Goal: Information Seeking & Learning: Learn about a topic

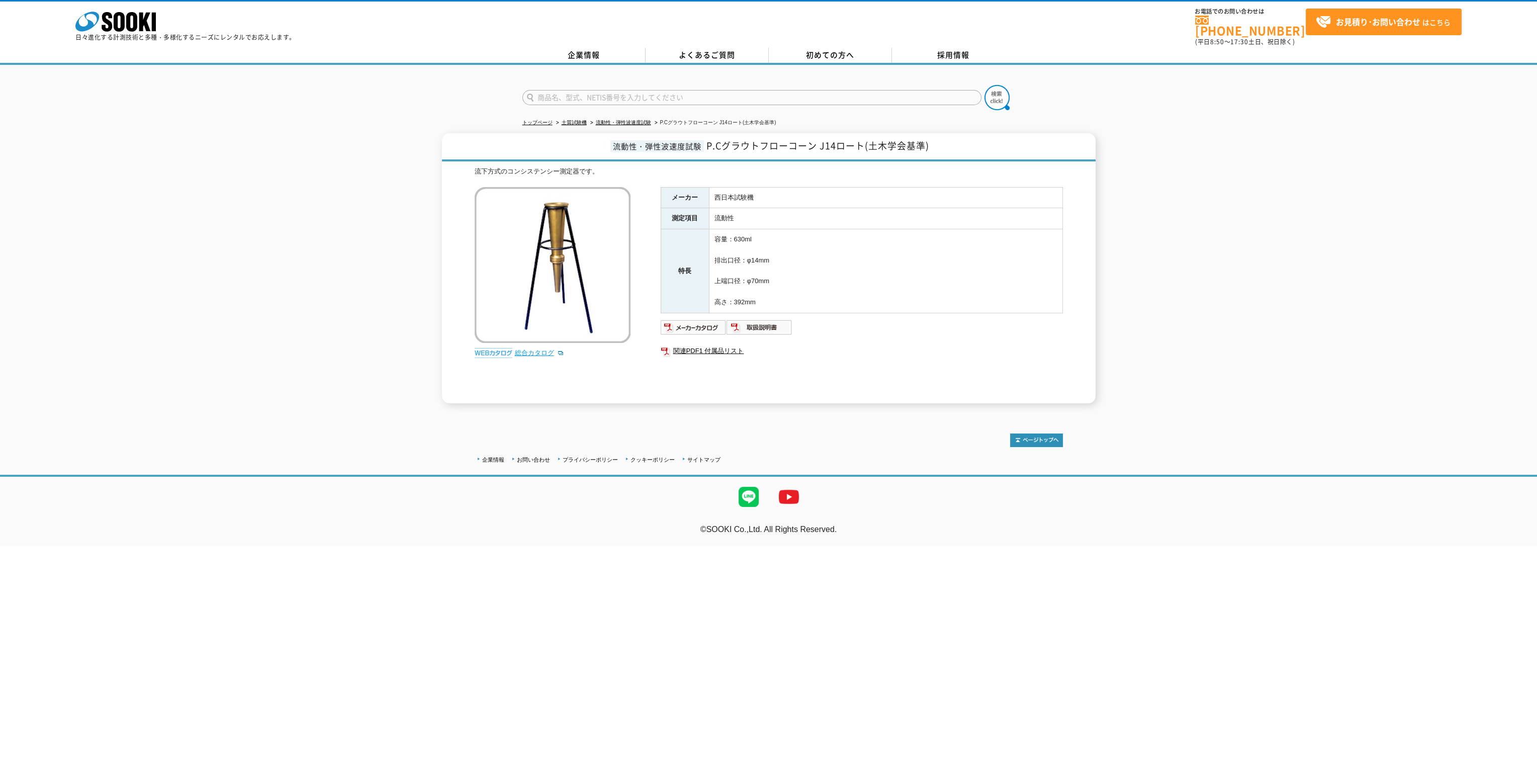
click at [516, 349] on link "総合カタログ" at bounding box center [539, 353] width 50 height 8
click at [126, 26] on icon at bounding box center [132, 21] width 11 height 20
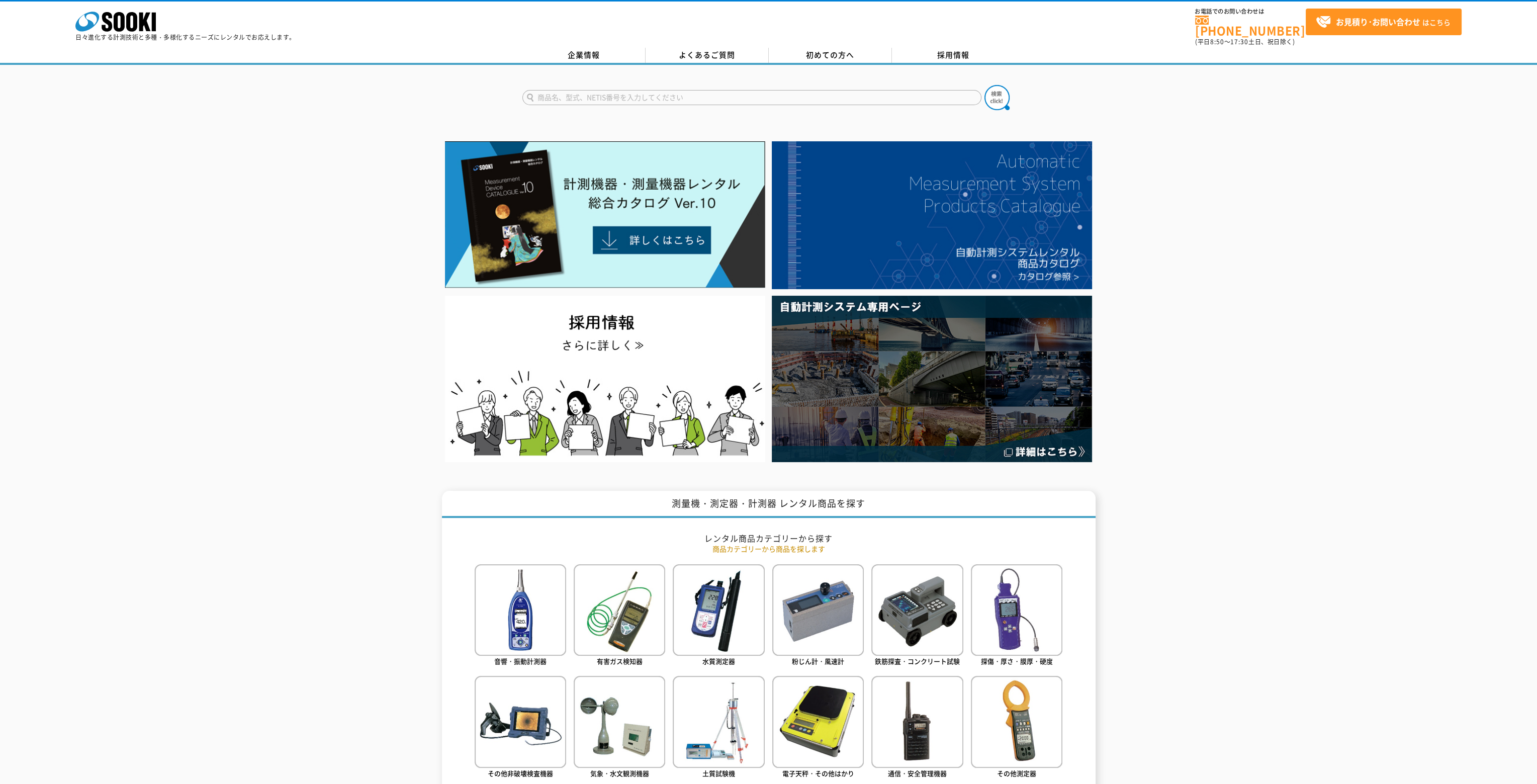
click at [670, 94] on input "text" at bounding box center [752, 97] width 459 height 15
type input "ガス検知器"
click at [984, 85] on button at bounding box center [997, 97] width 25 height 25
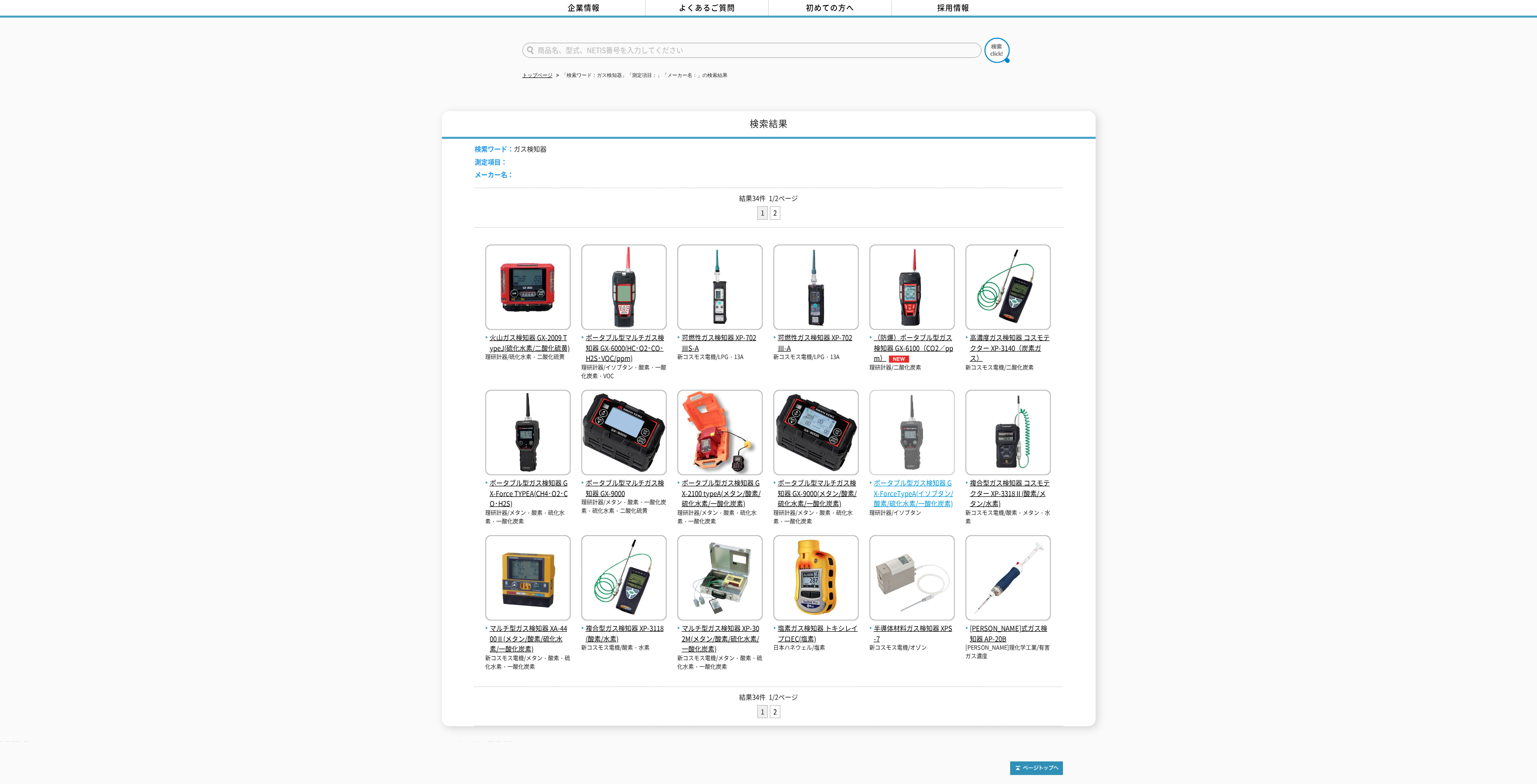
scroll to position [90, 0]
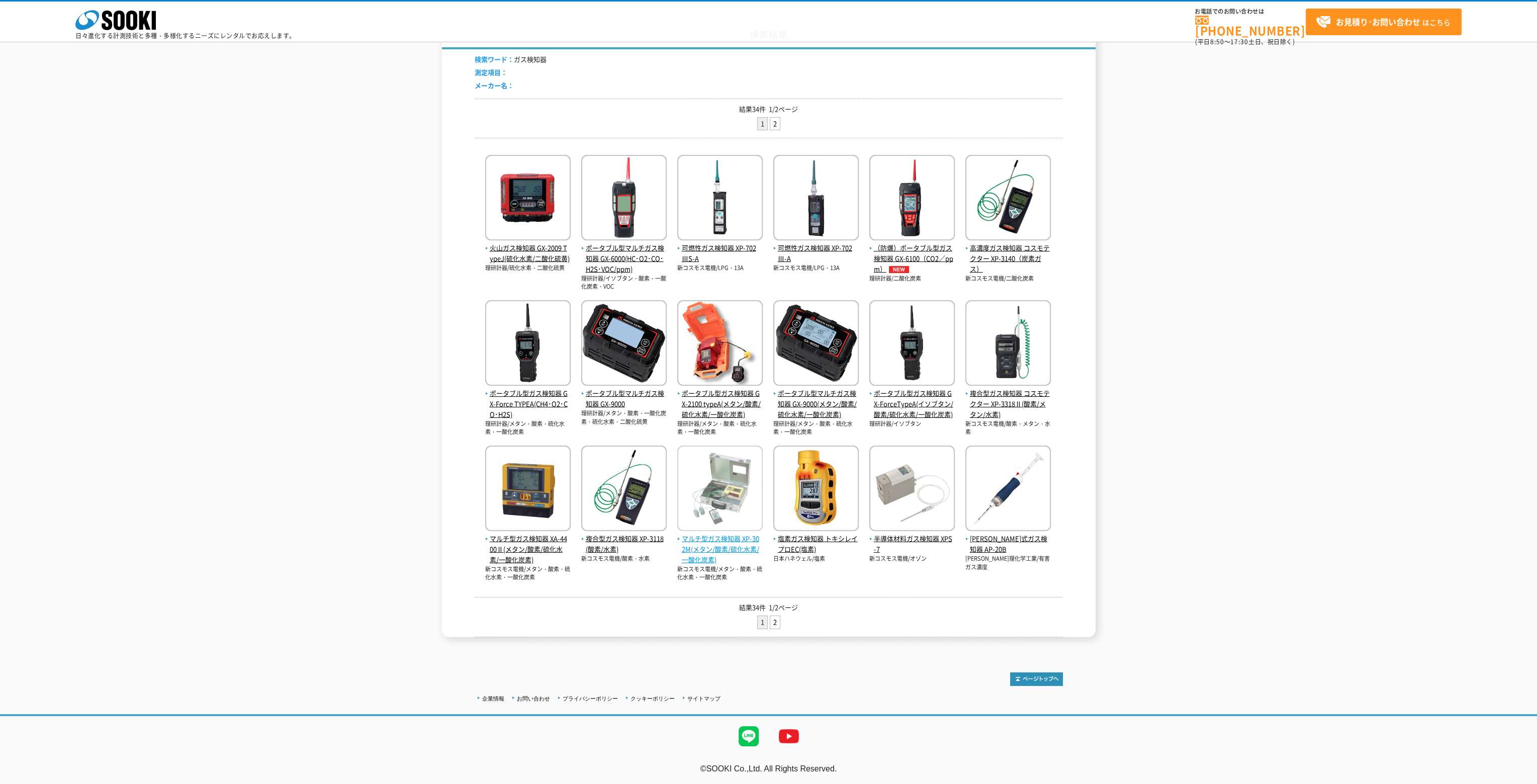
click at [724, 542] on span "マルチ型ガス検知器 XP-302M(メタン/酸素/硫化水素/一酸化炭素)" at bounding box center [720, 549] width 85 height 31
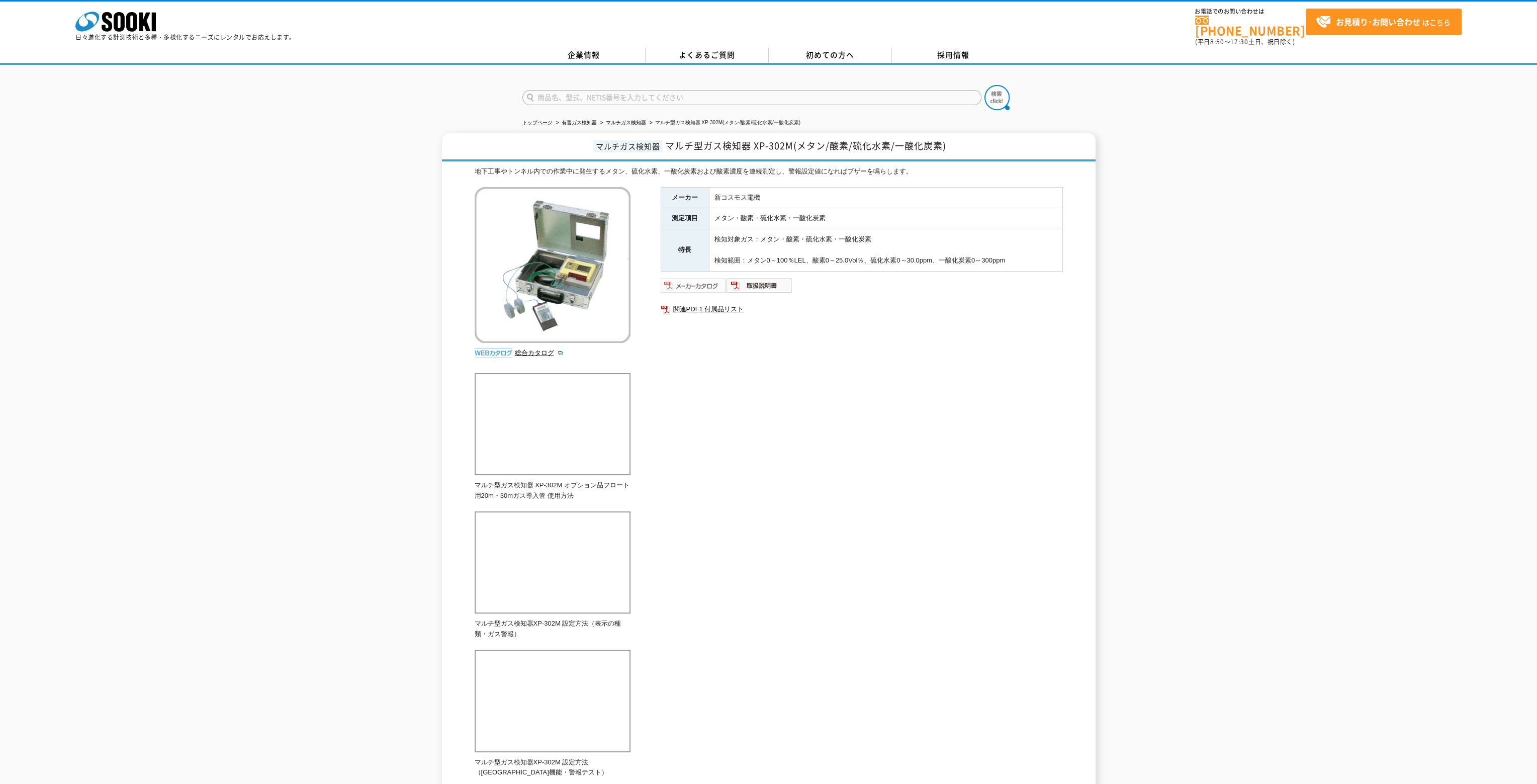
click at [697, 280] on img at bounding box center [693, 285] width 66 height 16
click at [762, 277] on img at bounding box center [760, 285] width 66 height 16
click at [771, 280] on img at bounding box center [760, 285] width 66 height 16
click at [702, 303] on link "関連PDF1 付属品リスト" at bounding box center [862, 309] width 402 height 13
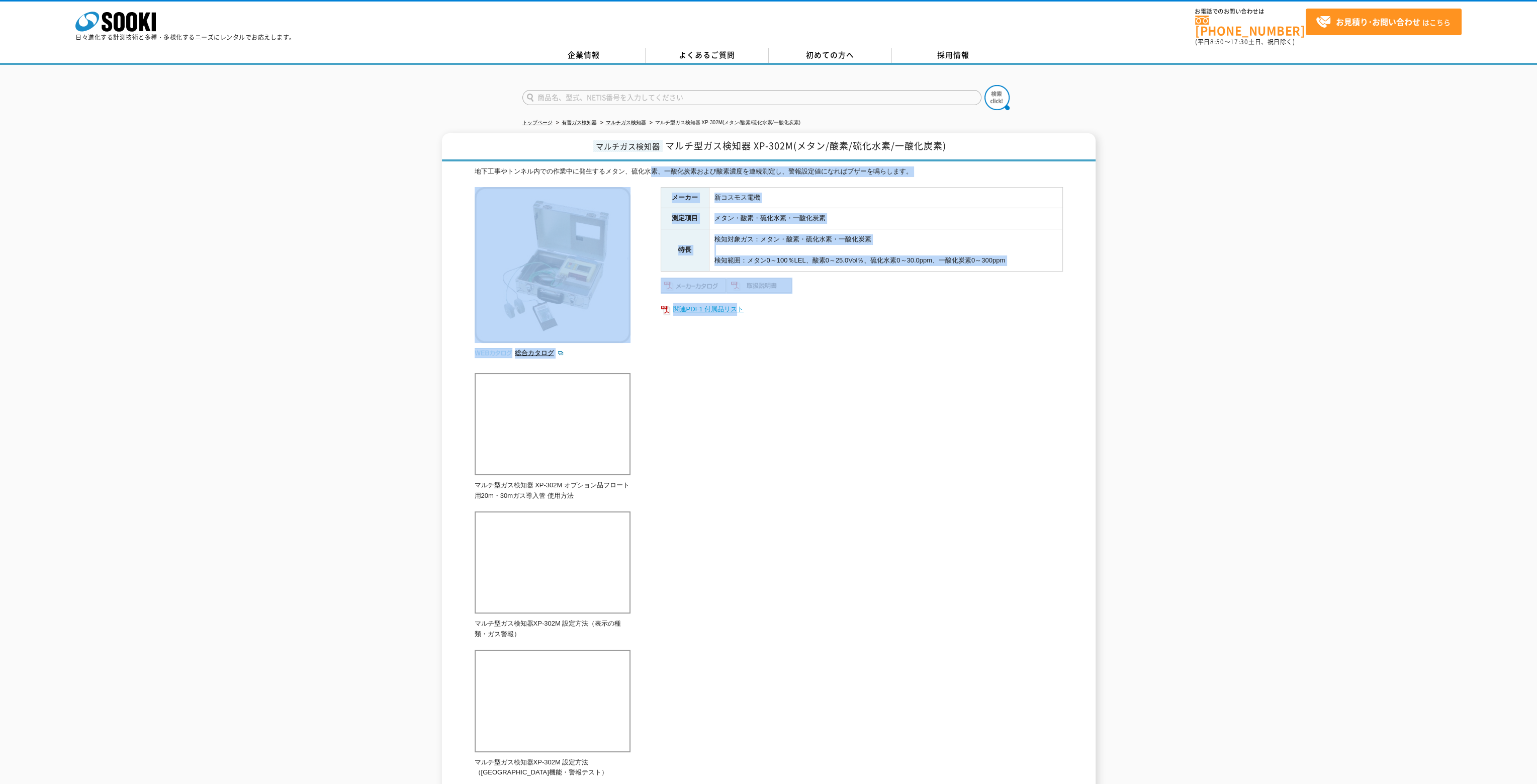
drag, startPoint x: 652, startPoint y: 299, endPoint x: 761, endPoint y: 303, distance: 109.1
click at [748, 304] on div "地下工事やトンネル内での作業中に発生するメタン、硫化水素、一酸化炭素および酸素濃度を連続測定し、警報設定値になればブザーを鳴らします。 総合カタログ メーカー…" at bounding box center [768, 605] width 588 height 878
drag, startPoint x: 862, startPoint y: 304, endPoint x: 827, endPoint y: 305, distance: 35.0
click at [862, 304] on link "関連PDF1 付属品リスト" at bounding box center [862, 309] width 402 height 13
click at [761, 315] on div "メーカー 新コスモス電機 測定項目 メタン・酸素・硫化水素・一酸化炭素 特長 検知対象ガス：メタン・酸素・硫化水素・一酸化炭素 検知範囲：メタン0～100％L…" at bounding box center [862, 295] width 402 height 216
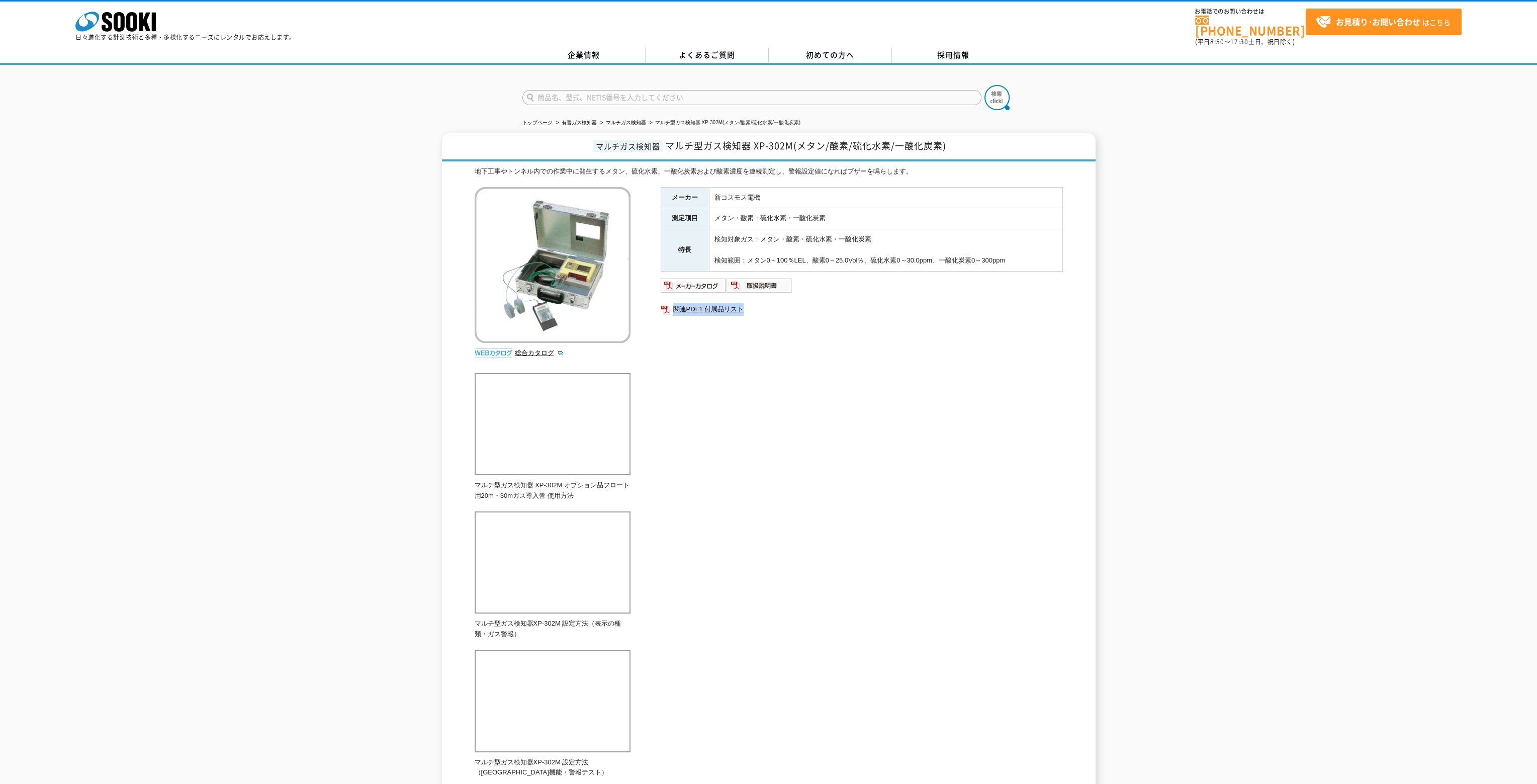
drag, startPoint x: 668, startPoint y: 289, endPoint x: 797, endPoint y: 321, distance: 132.9
click at [753, 308] on div "メーカー 新コスモス電機 測定項目 メタン・酸素・硫化水素・一酸化炭素 特長 検知対象ガス：メタン・酸素・硫化水素・一酸化炭素 検知範囲：メタン0～100％L…" at bounding box center [862, 295] width 402 height 216
copy link "関連PDF1 付属品リスト"
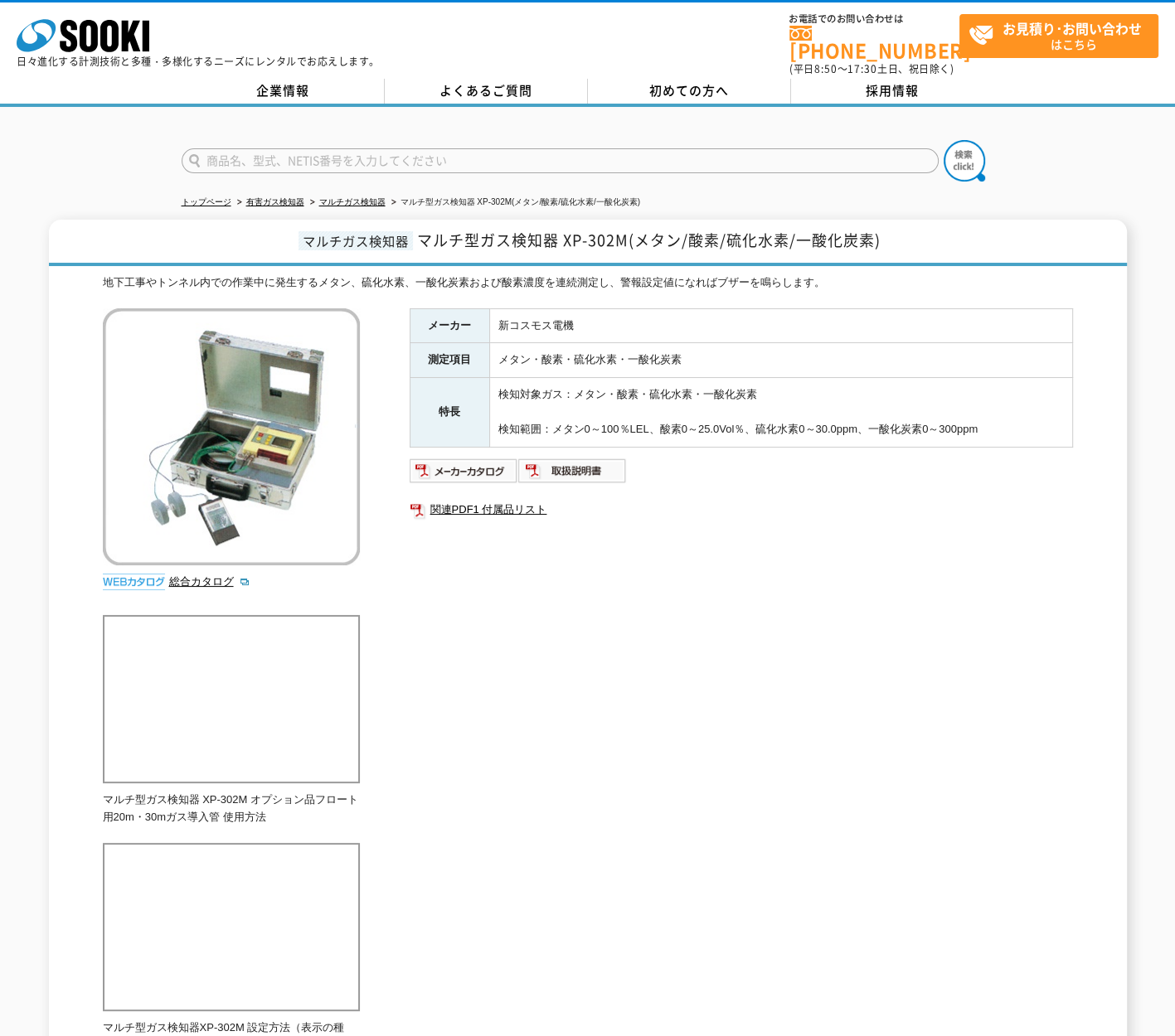
drag, startPoint x: 477, startPoint y: 127, endPoint x: 773, endPoint y: 142, distance: 296.4
click at [488, 127] on div at bounding box center [588, 147] width 1175 height 80
drag, startPoint x: 89, startPoint y: 144, endPoint x: 341, endPoint y: 62, distance: 265.0
click at [96, 139] on div at bounding box center [588, 147] width 1175 height 80
click at [103, 26] on icon at bounding box center [109, 35] width 19 height 32
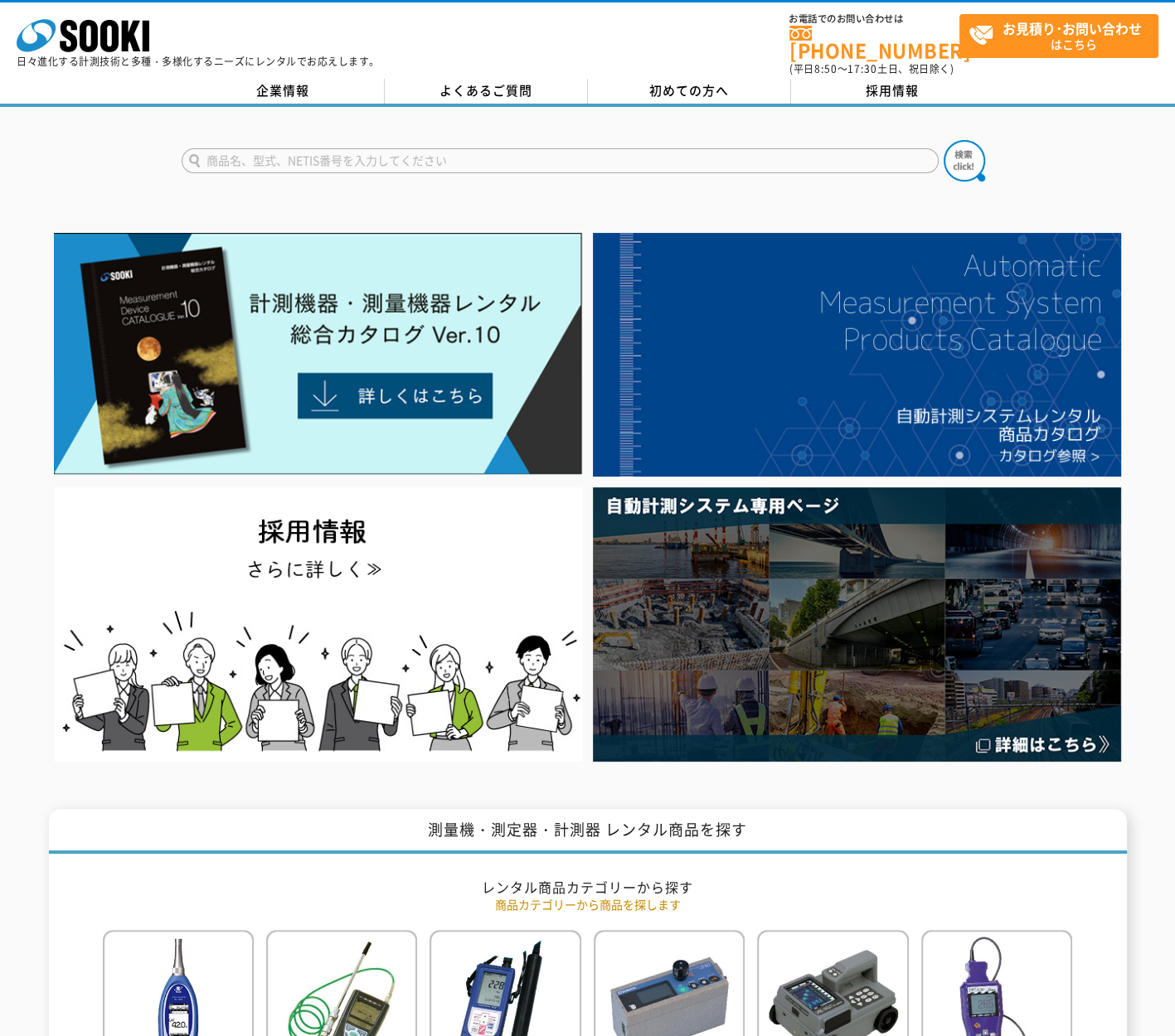
click at [514, 149] on input "text" at bounding box center [560, 160] width 757 height 25
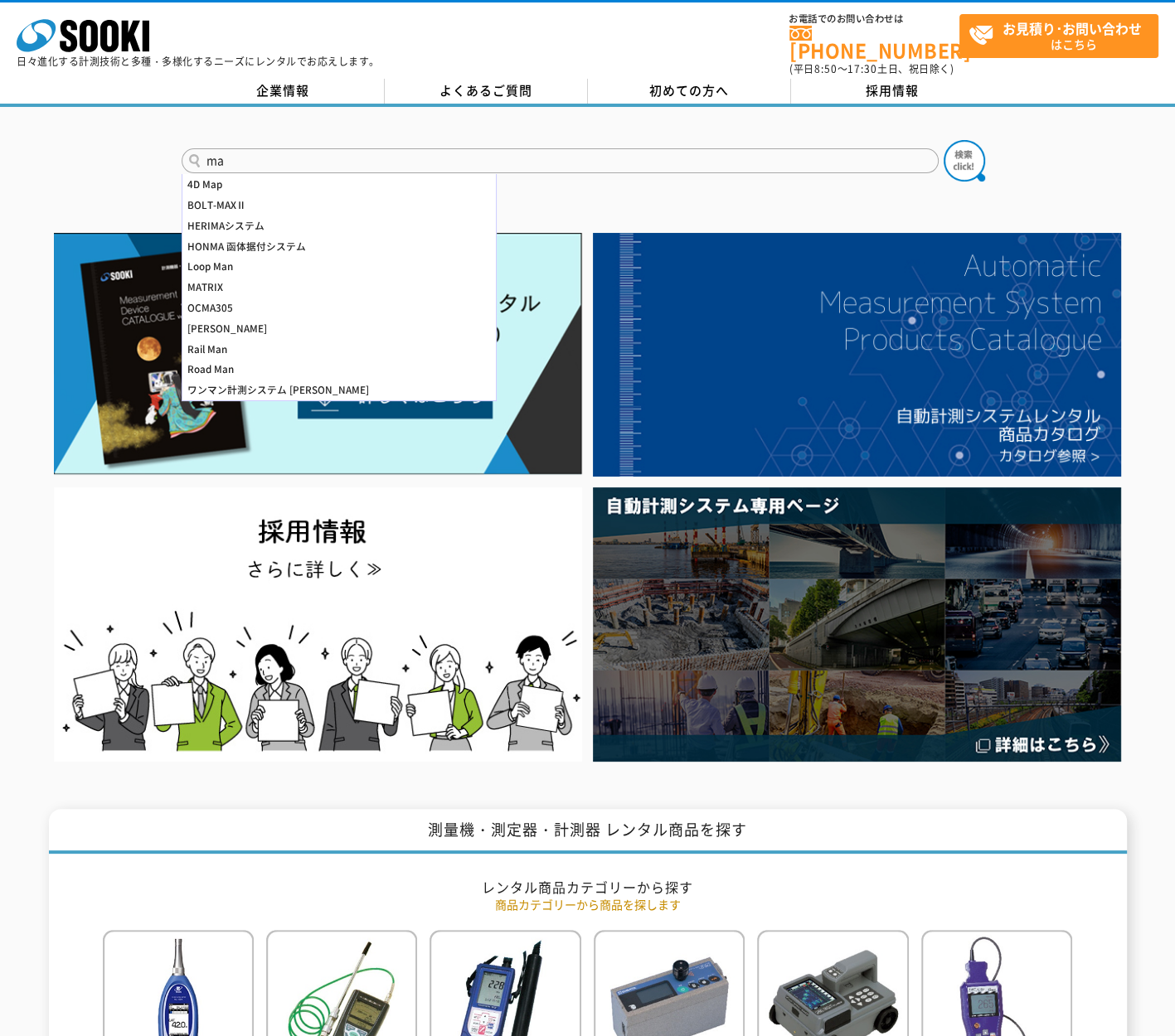
type input "m"
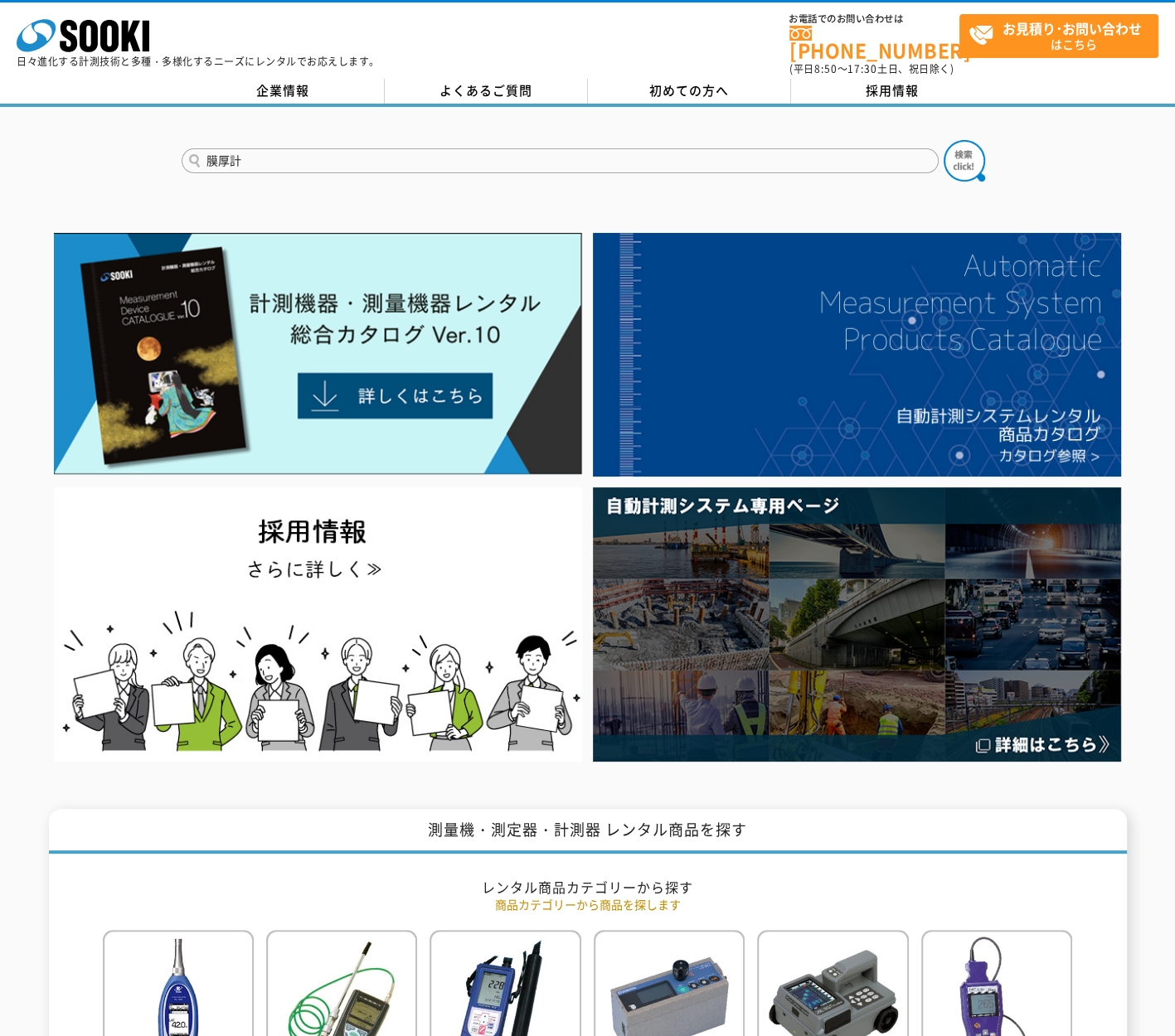
type input "膜厚計"
click at [944, 140] on button at bounding box center [964, 160] width 41 height 41
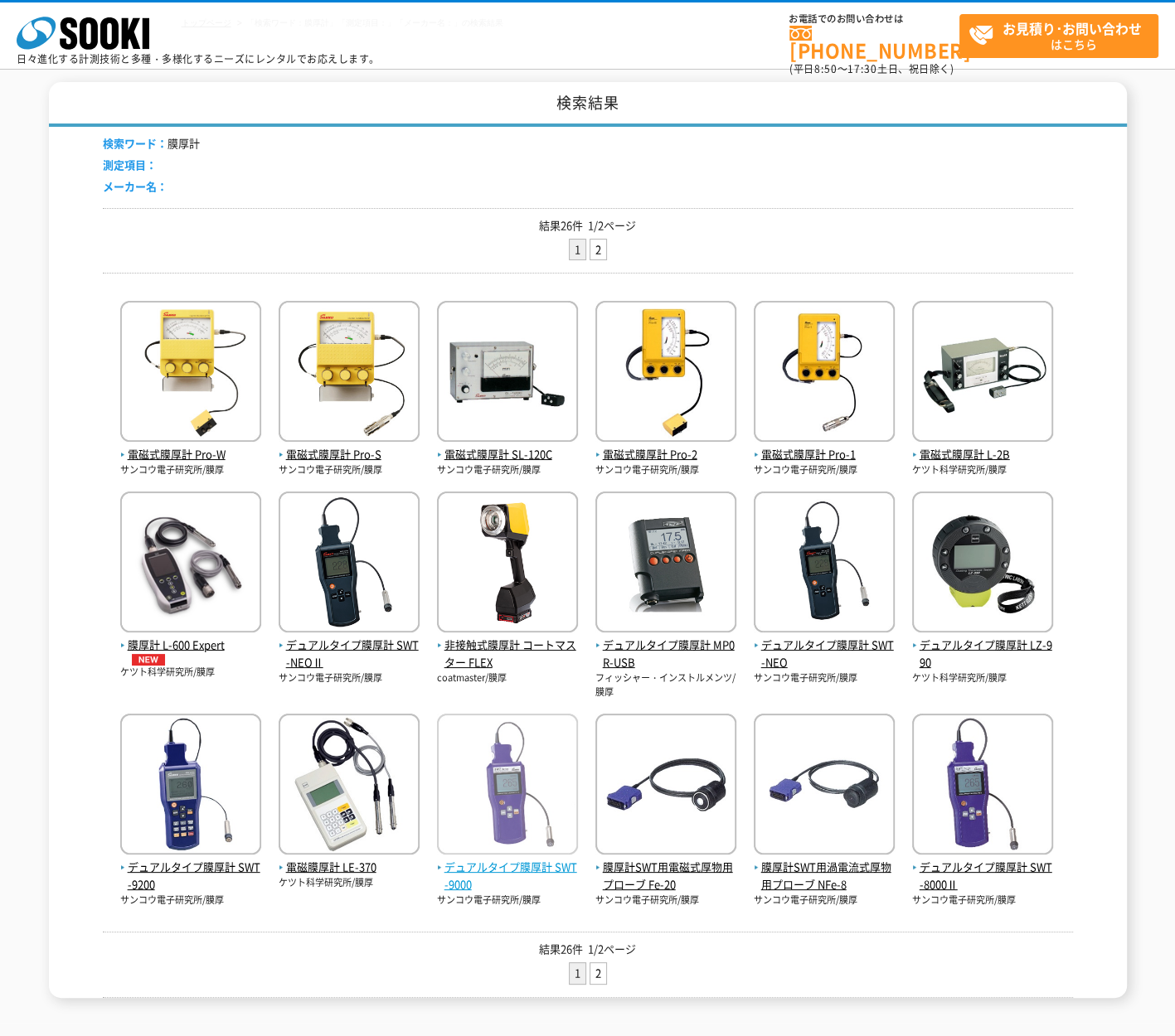
scroll to position [249, 0]
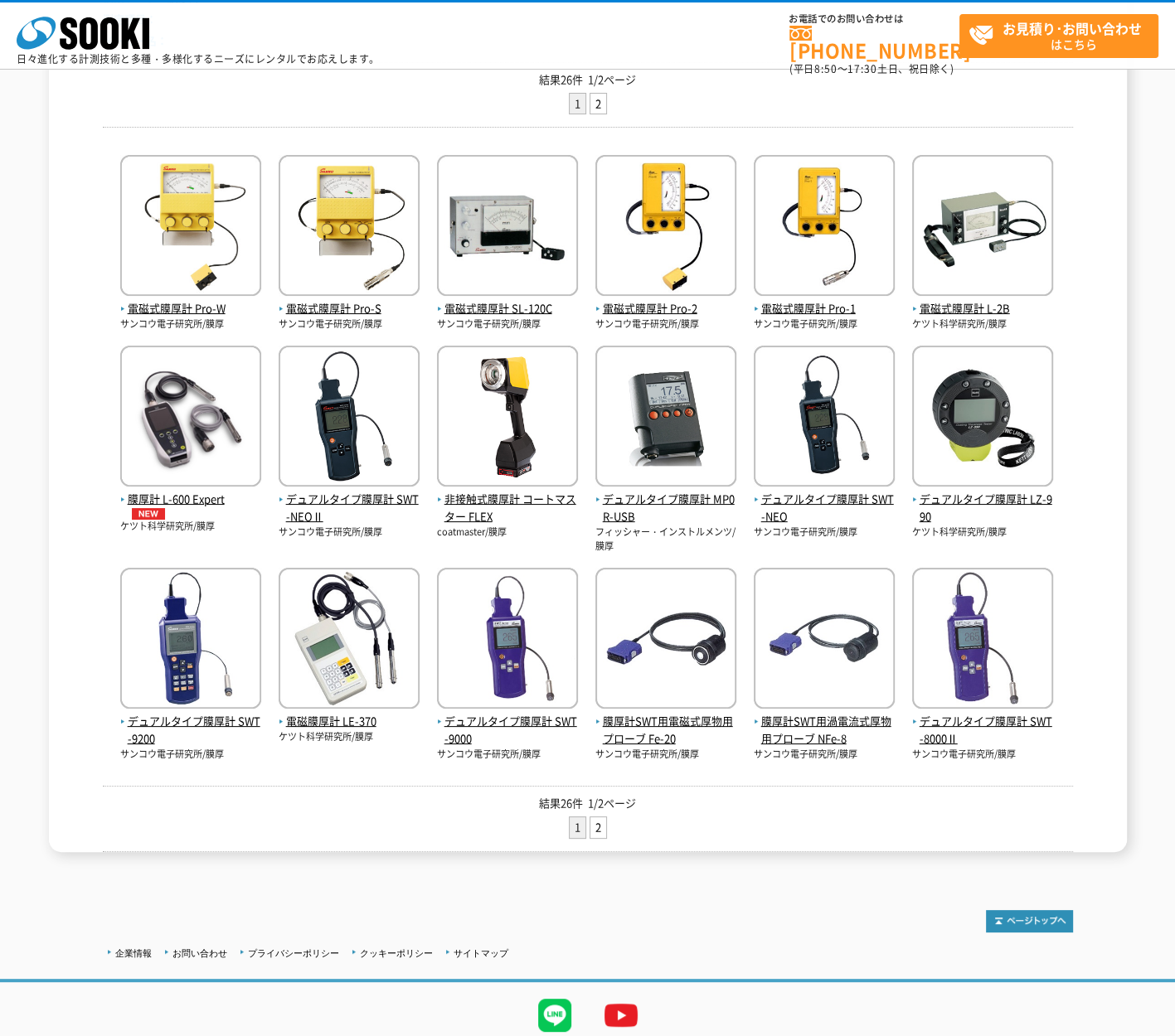
click at [856, 821] on ul "1 2" at bounding box center [588, 829] width 970 height 27
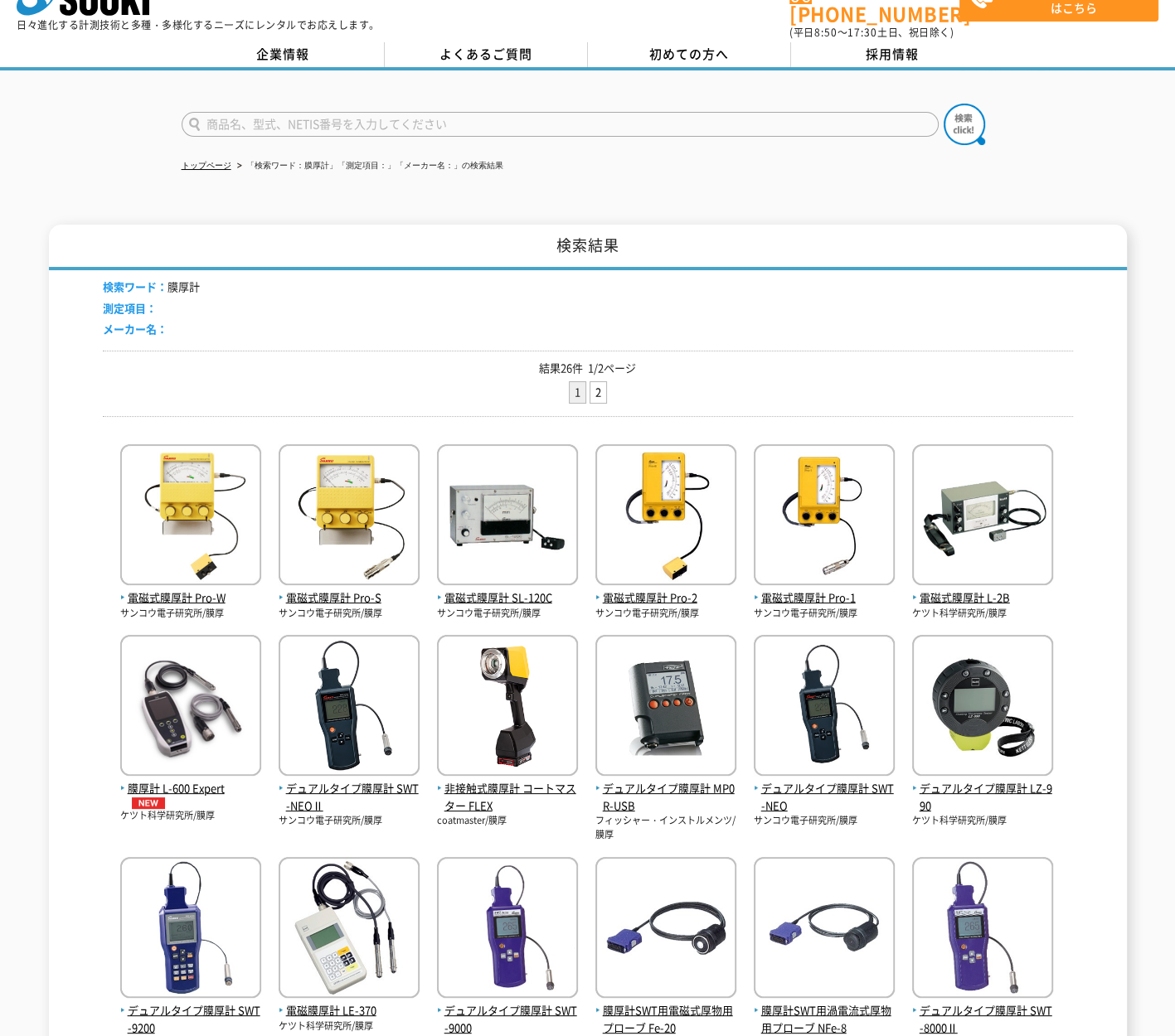
scroll to position [0, 0]
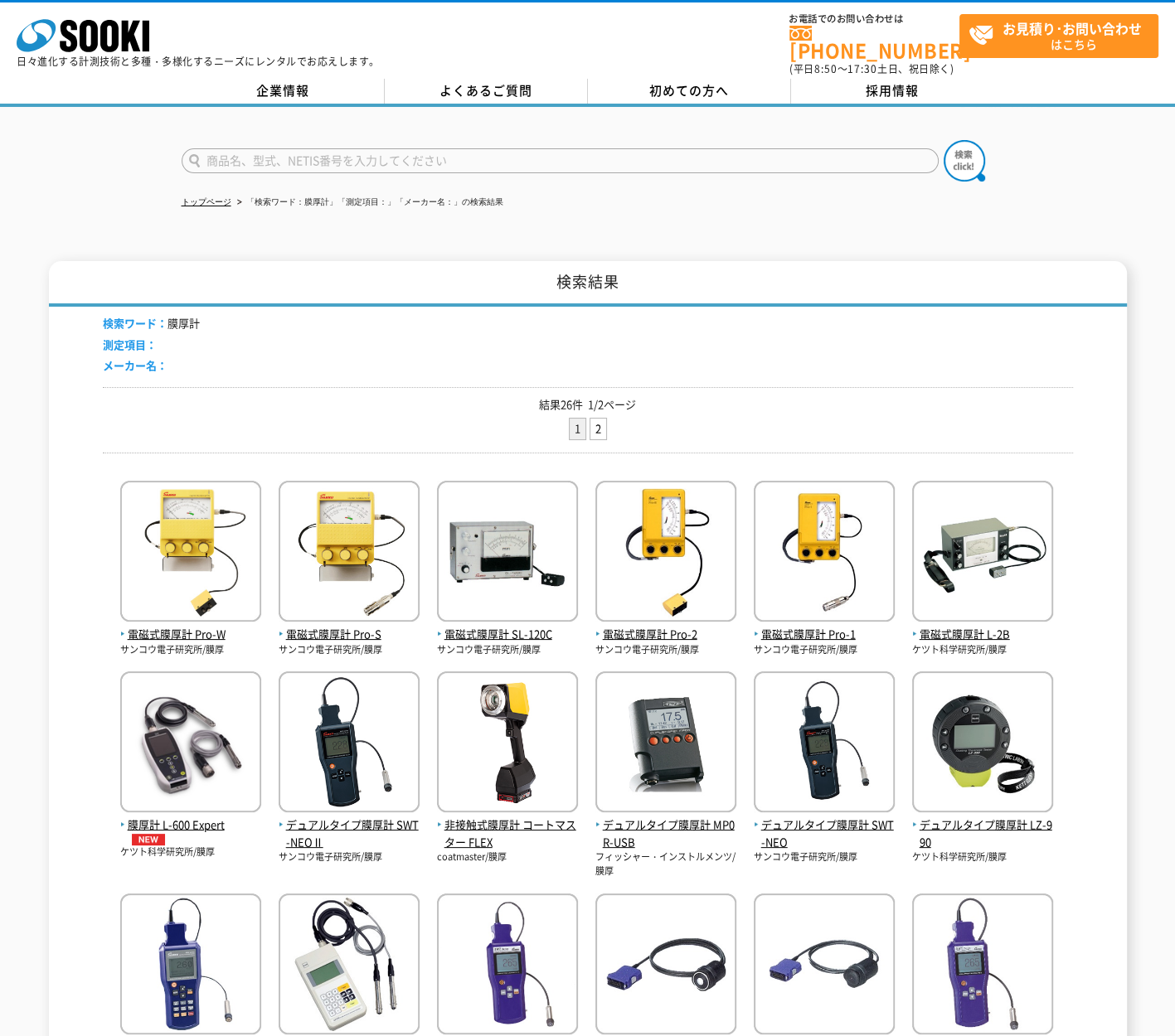
click at [359, 149] on input "text" at bounding box center [560, 160] width 757 height 25
type input "テクノスター"
click at [944, 140] on button at bounding box center [964, 160] width 41 height 41
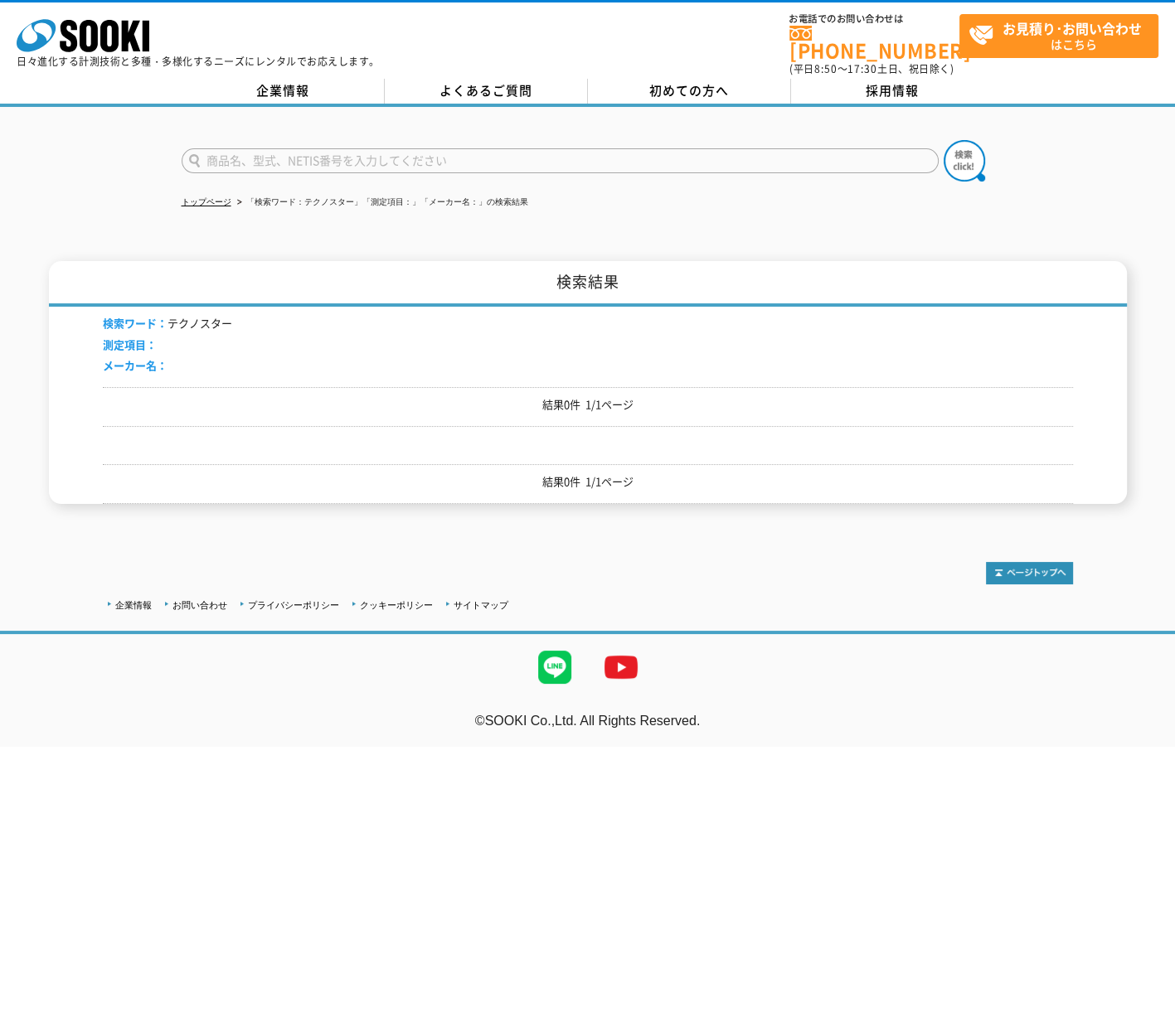
click at [319, 149] on input "text" at bounding box center [560, 160] width 757 height 25
type input "at-10"
click at [958, 159] on img at bounding box center [964, 160] width 41 height 41
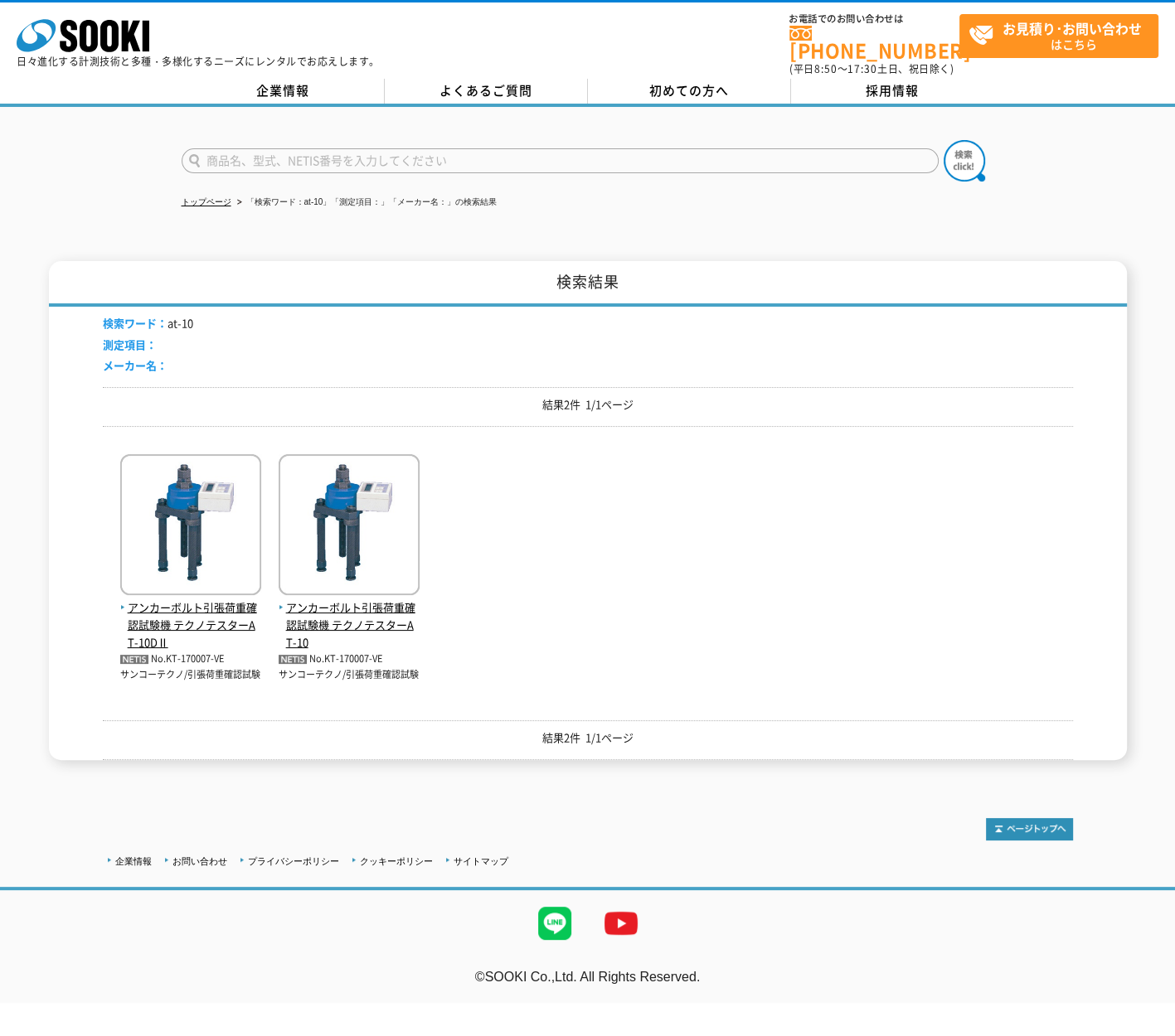
click at [498, 640] on div "アンカーボルト引張荷重確認試験機 テクノテスターAT-10DⅡ No.KT-170007-VE サンコーテクノ/引張荷重確認試験 No.KT-170007-V…" at bounding box center [588, 568] width 970 height 256
click at [372, 599] on span "アンカーボルト引張荷重確認試験機 テクノテスターAT-10" at bounding box center [348, 625] width 141 height 51
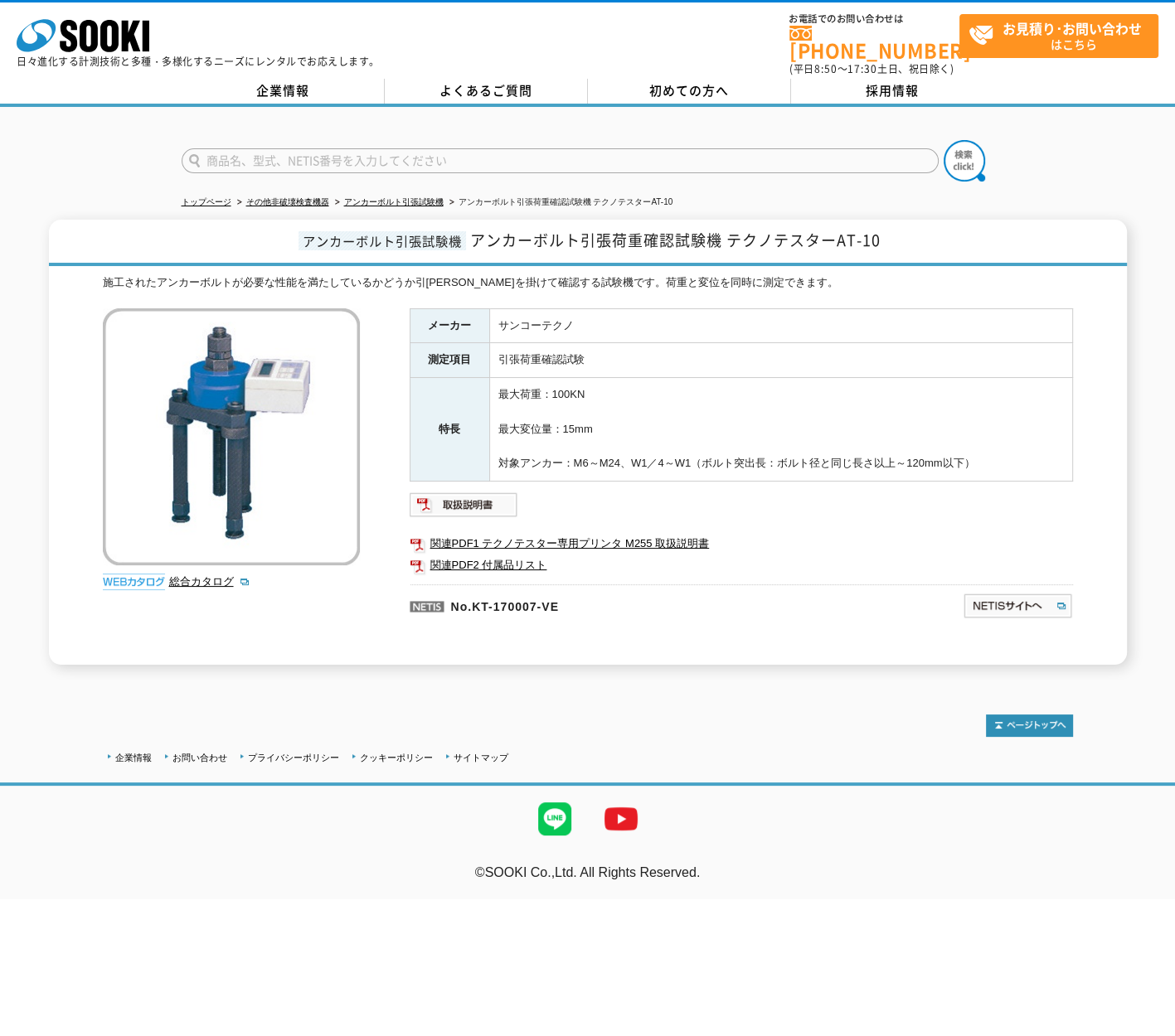
drag, startPoint x: 779, startPoint y: 202, endPoint x: 815, endPoint y: 318, distance: 121.5
click at [779, 201] on ul "トップページ その他非破壊検査機器 アンカーボルト引張試験機 アンカーボルト引張荷重確認試験機 テクノテスターAT-10" at bounding box center [588, 203] width 813 height 34
click at [1081, 155] on div at bounding box center [588, 147] width 1175 height 80
click at [498, 492] on img at bounding box center [464, 505] width 108 height 27
click at [810, 350] on td "引張荷重確認試験" at bounding box center [780, 360] width 583 height 34
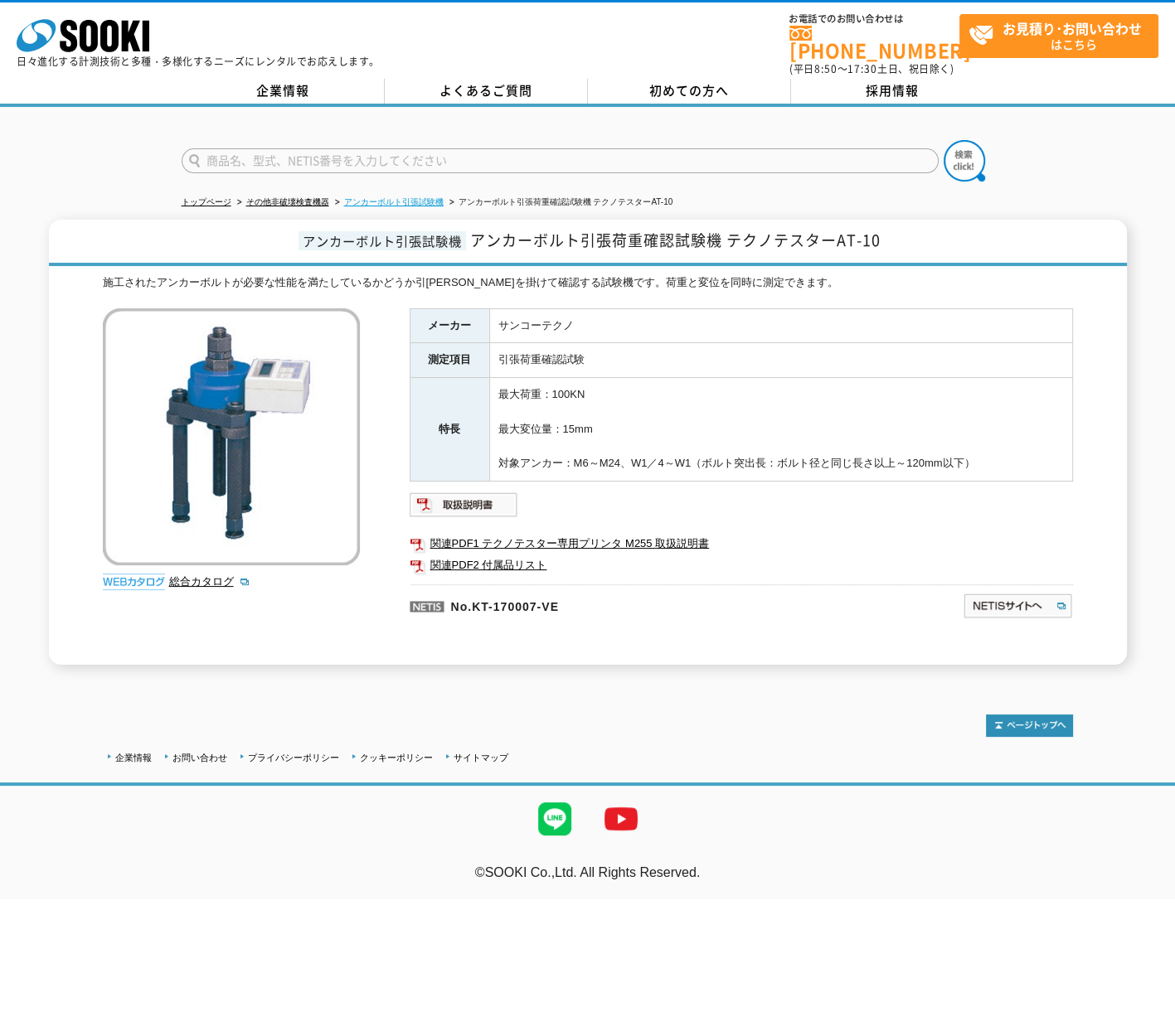
click at [402, 198] on link "アンカーボルト引張試験機" at bounding box center [394, 202] width 99 height 9
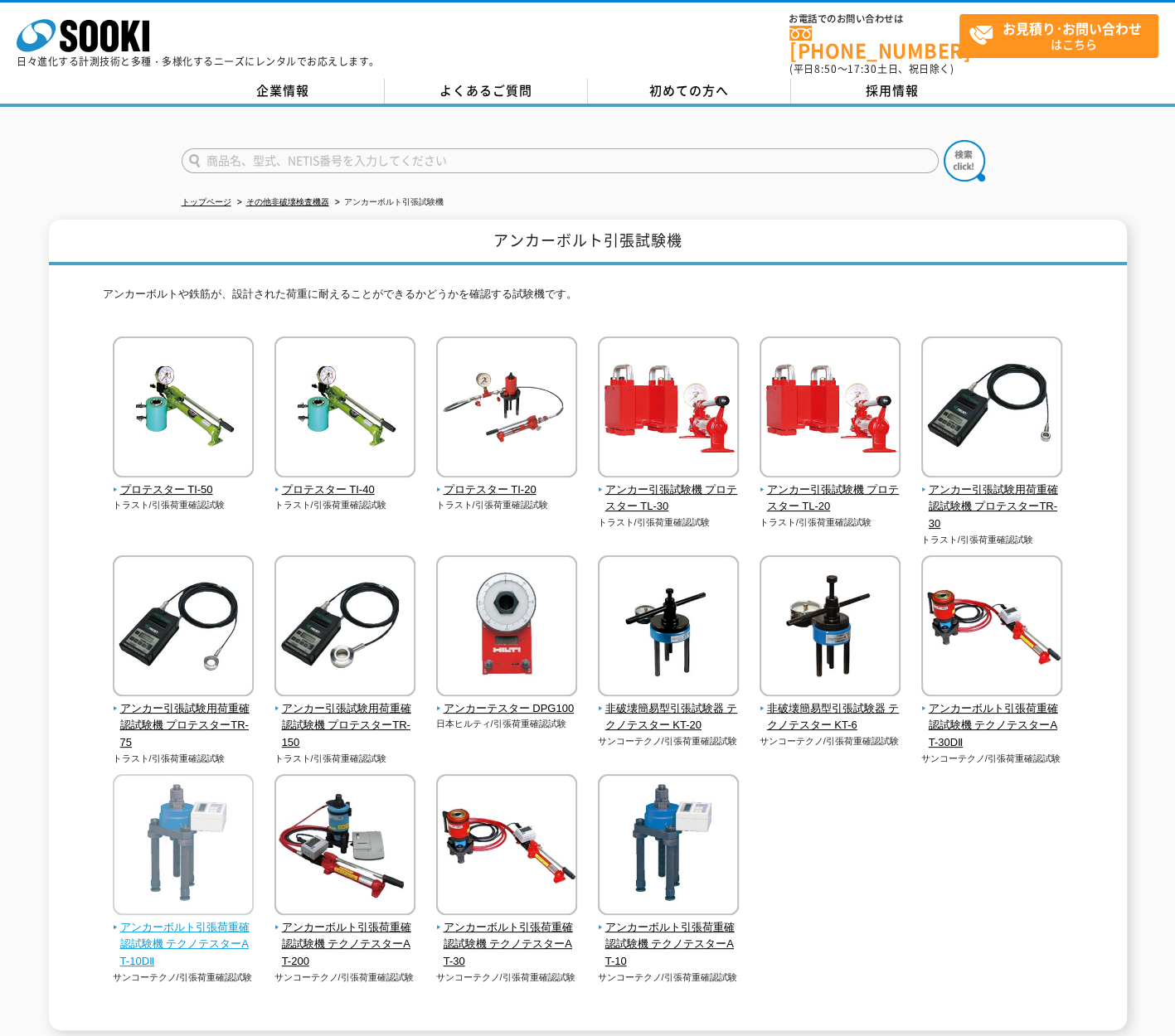
click at [213, 921] on span "アンカーボルト引張荷重確認試験機 テクノテスターAT-10DⅡ" at bounding box center [184, 945] width 142 height 51
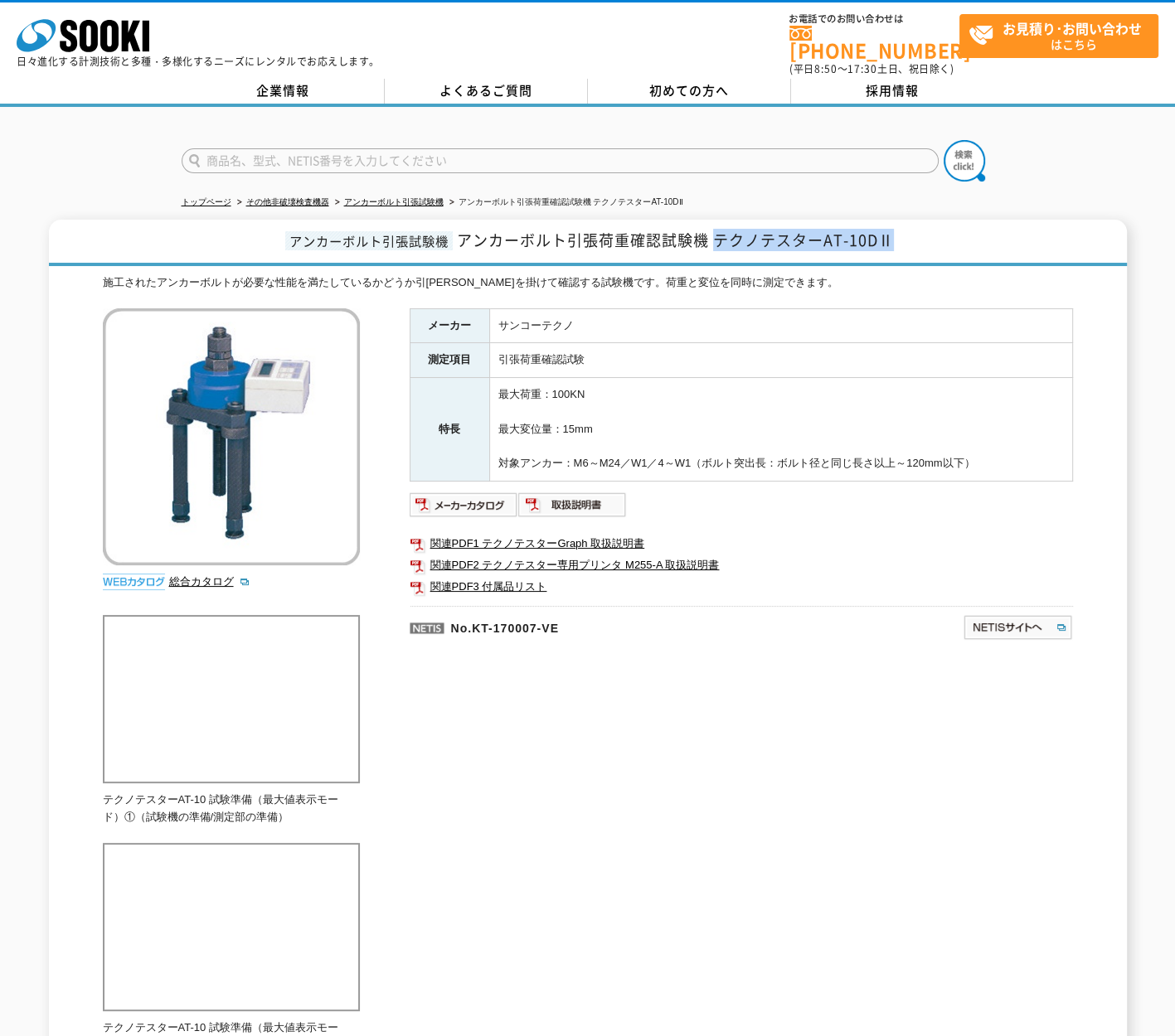
drag, startPoint x: 907, startPoint y: 223, endPoint x: 713, endPoint y: 224, distance: 194.0
click at [713, 224] on h1 "アンカーボルト引張試験機 アンカーボルト引張荷重確認試験機 テクノテスターAT-10DⅡ" at bounding box center [588, 242] width 1078 height 46
copy span "テクノテスターAT-10DⅡ"
drag, startPoint x: 795, startPoint y: 630, endPoint x: 796, endPoint y: 640, distance: 10.0
click at [706, 343] on td "引張荷重確認試験" at bounding box center [780, 360] width 583 height 34
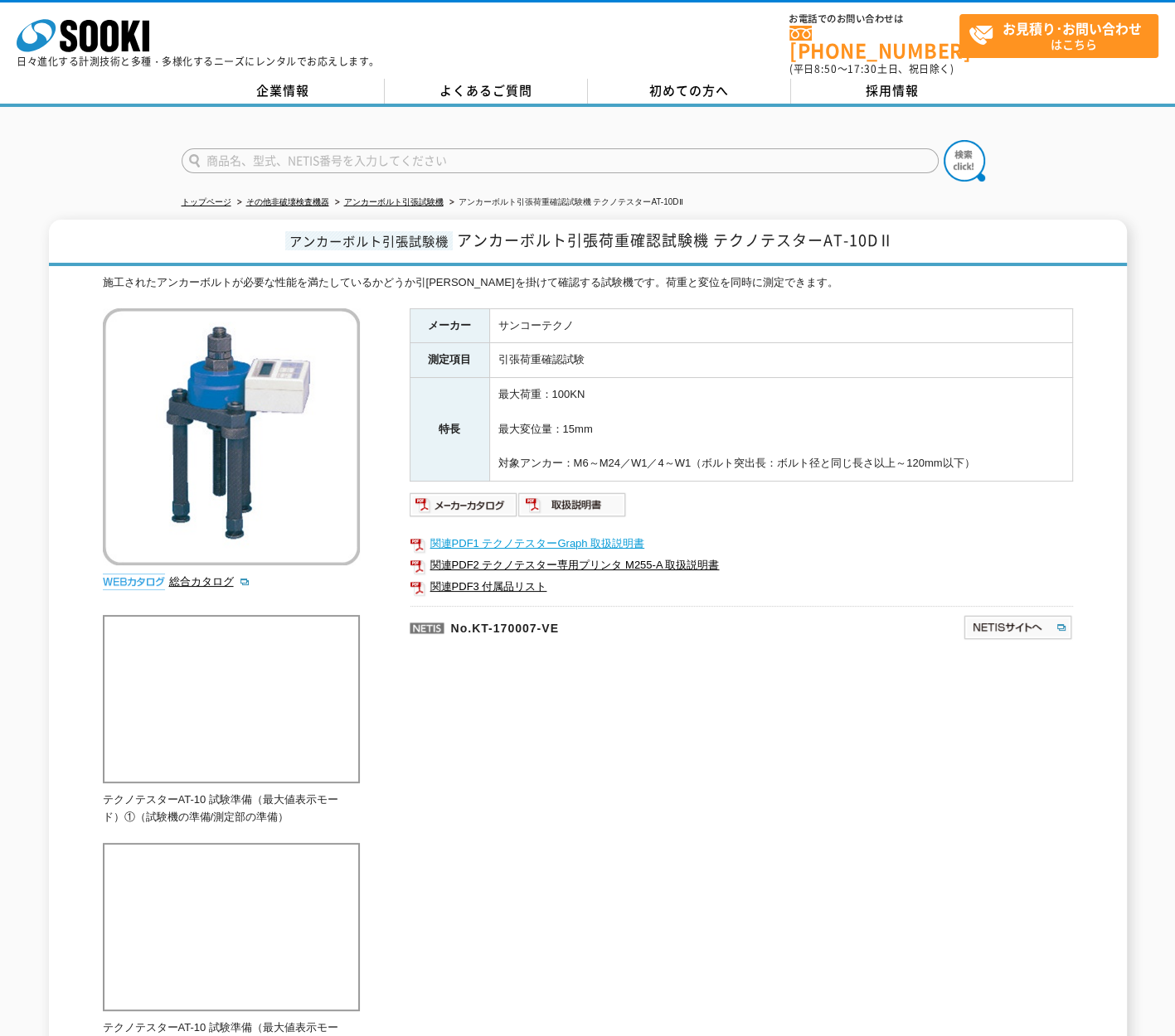
click at [534, 533] on link "関連PDF1 テクノテスターGraph 取扱説明書" at bounding box center [741, 544] width 663 height 22
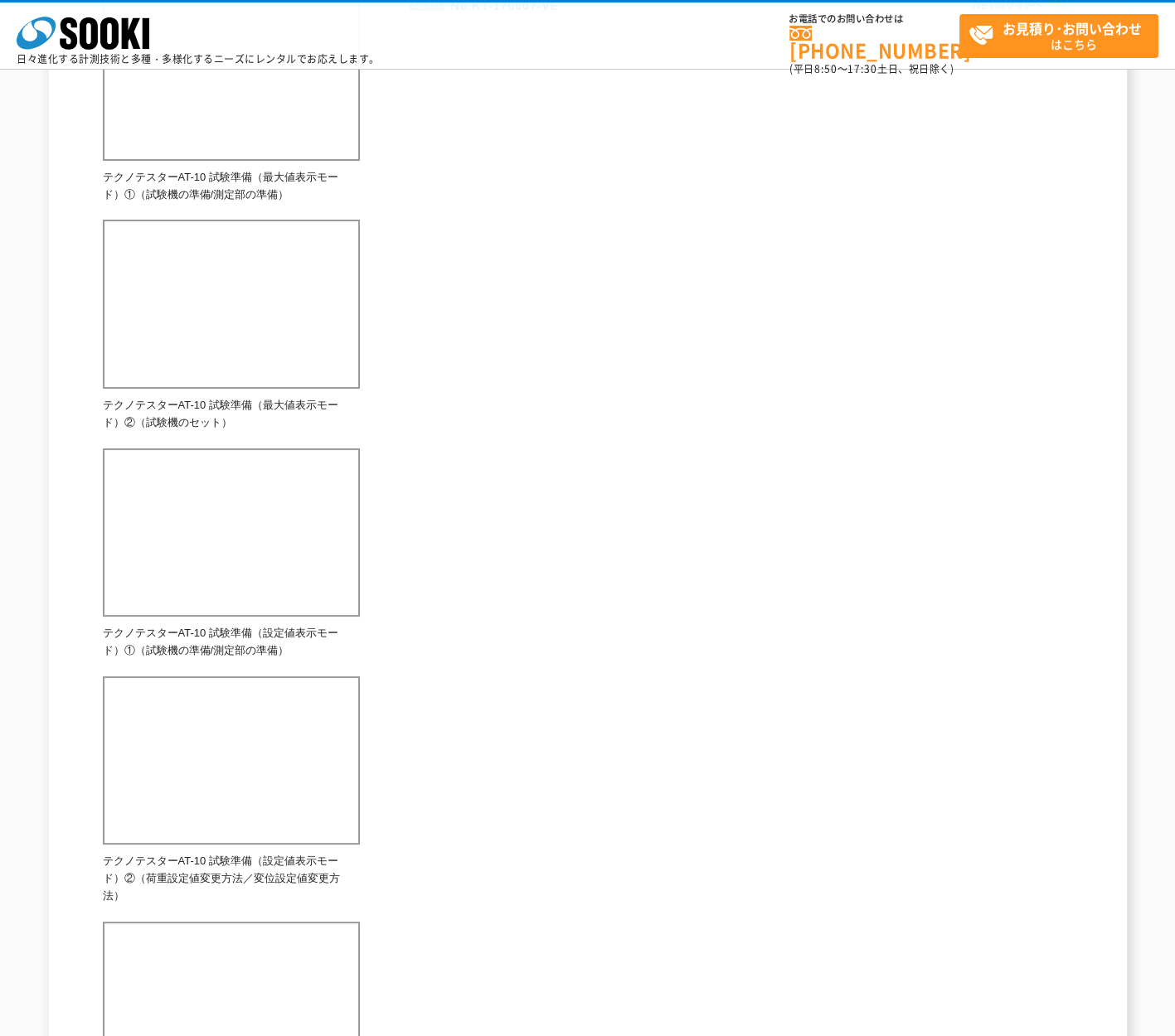
scroll to position [132, 0]
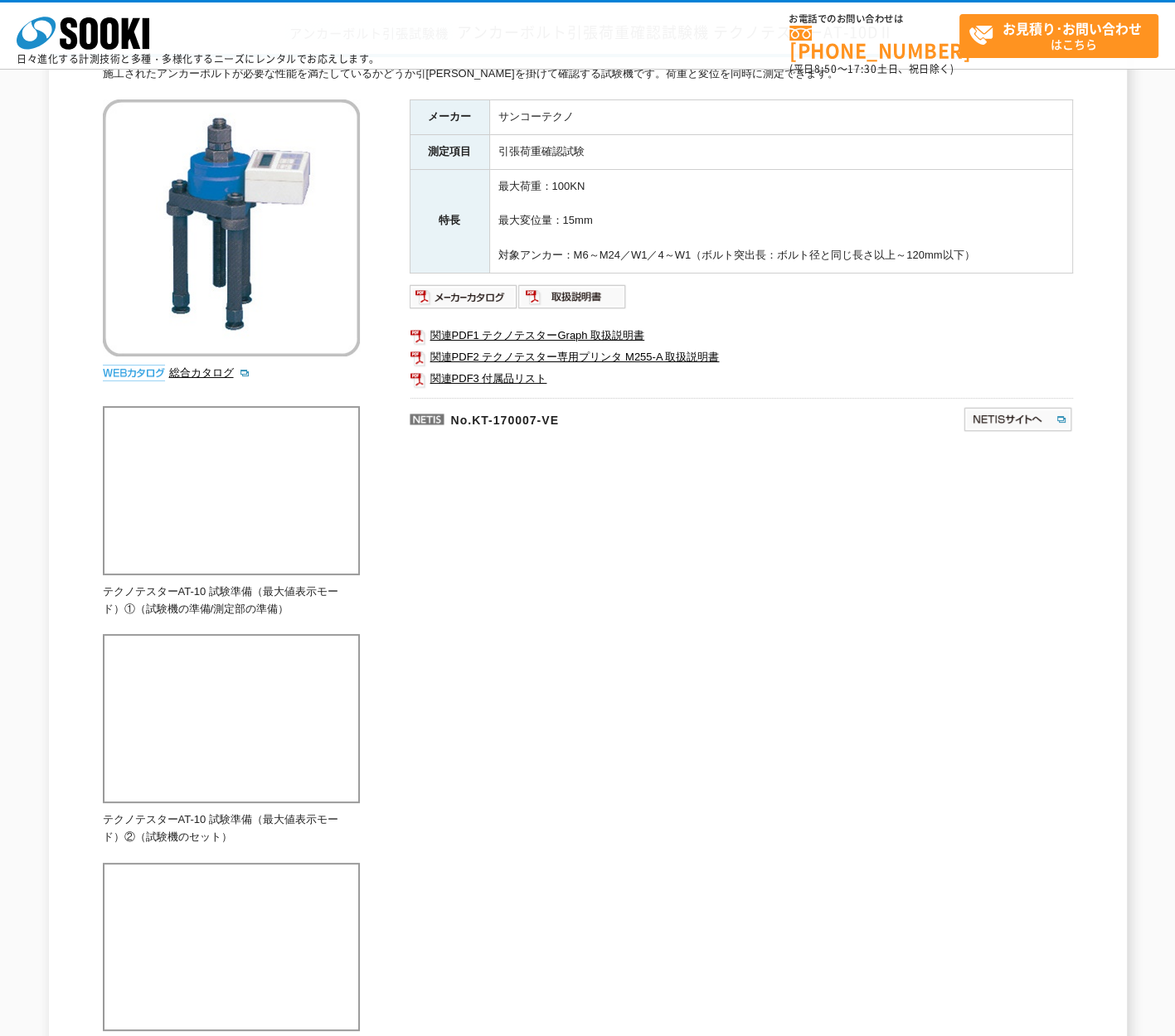
drag, startPoint x: 540, startPoint y: 550, endPoint x: 556, endPoint y: 487, distance: 65.0
click at [556, 487] on div "施工されたアンカーボルトが必要な性能を満たしているかどうか引張荷重を掛けて確認する試験機です。荷重と変位を同時に測定できます。 総合カタログ メーカー サンコ…" at bounding box center [588, 807] width 970 height 1483
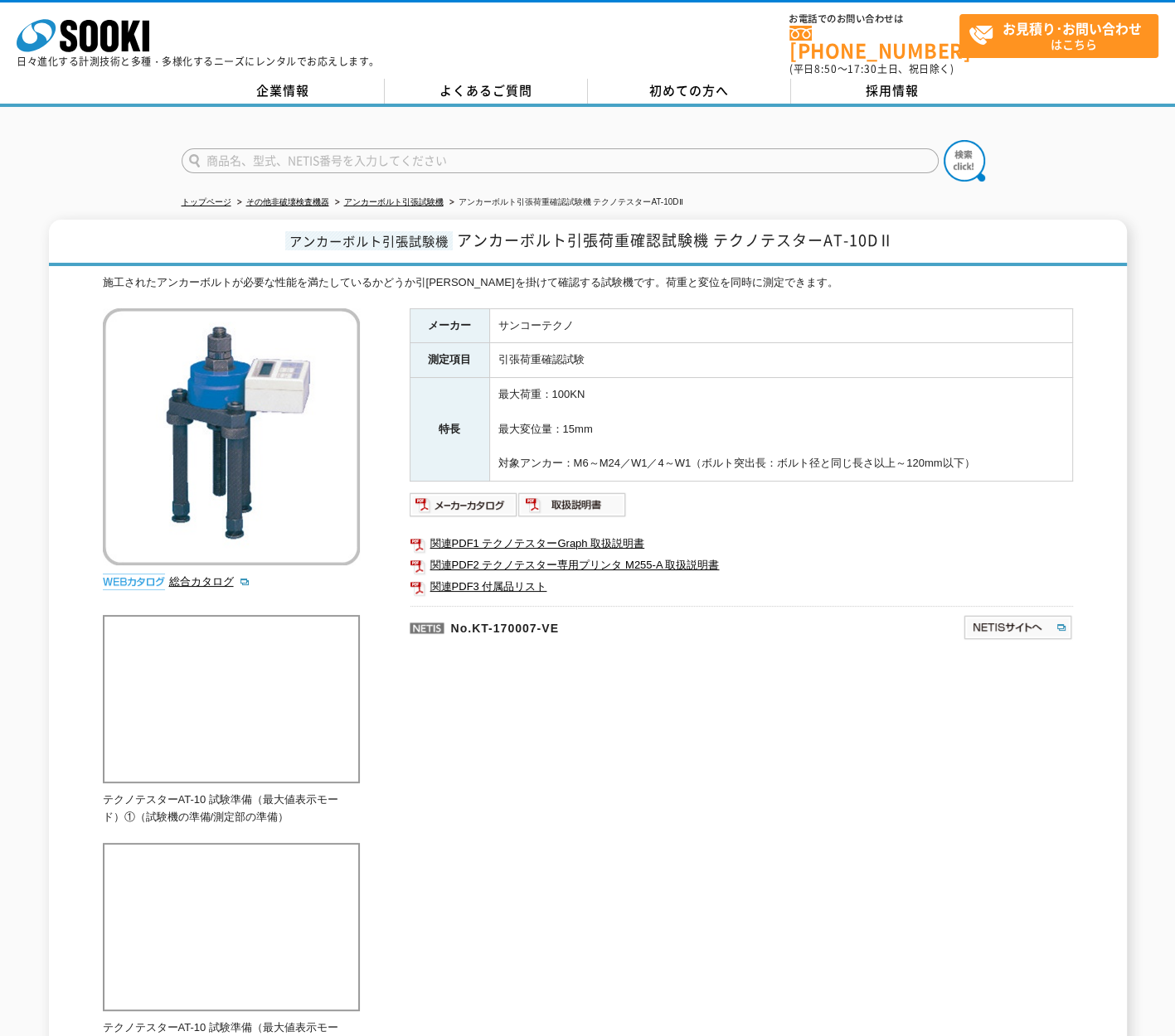
click at [439, 149] on input "text" at bounding box center [560, 160] width 757 height 25
type input "鉄筋チャック"
click at [944, 140] on button at bounding box center [964, 160] width 41 height 41
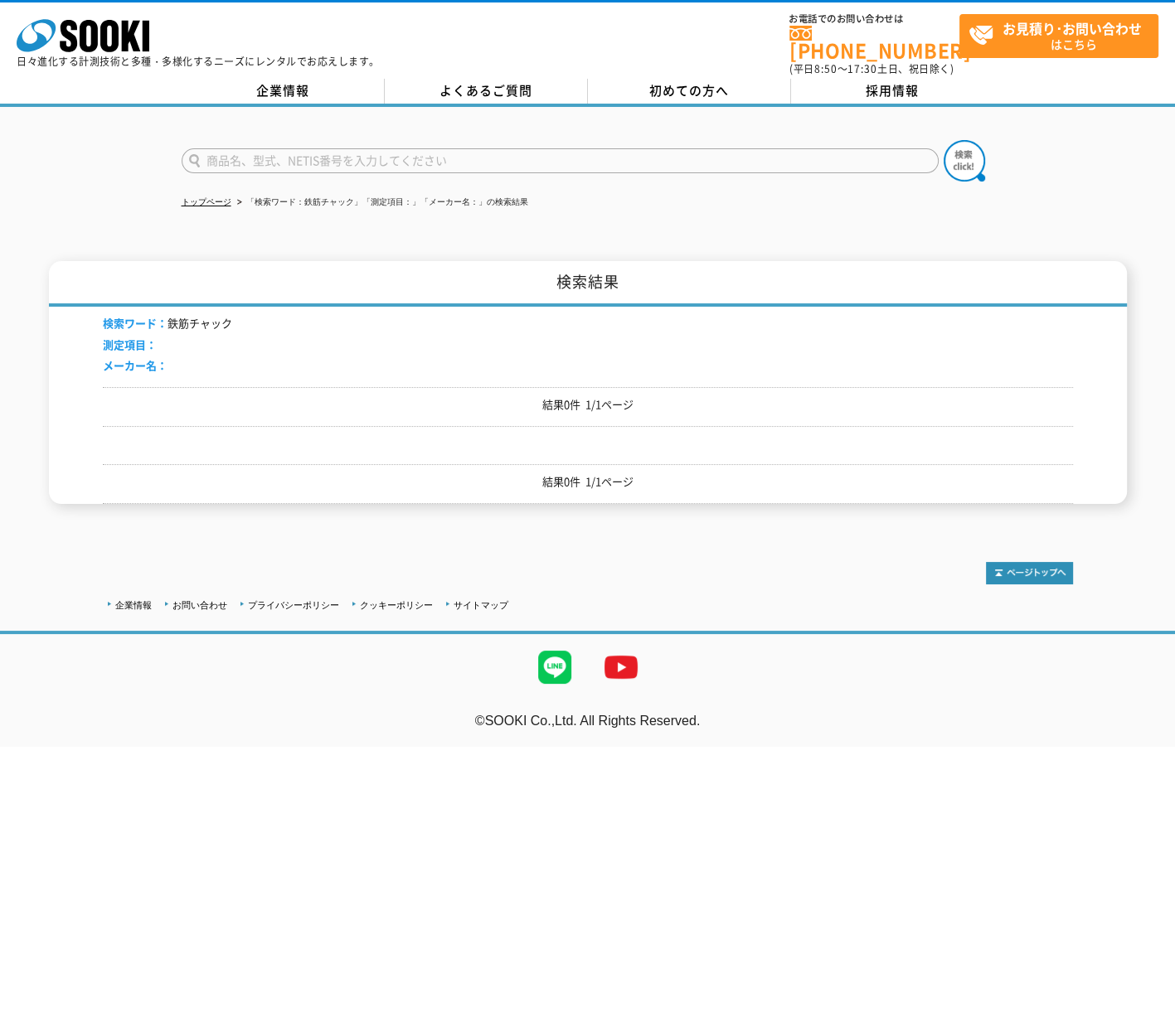
click at [285, 152] on input "text" at bounding box center [560, 160] width 757 height 25
type input "鉄筋"
click at [944, 140] on button at bounding box center [964, 160] width 41 height 41
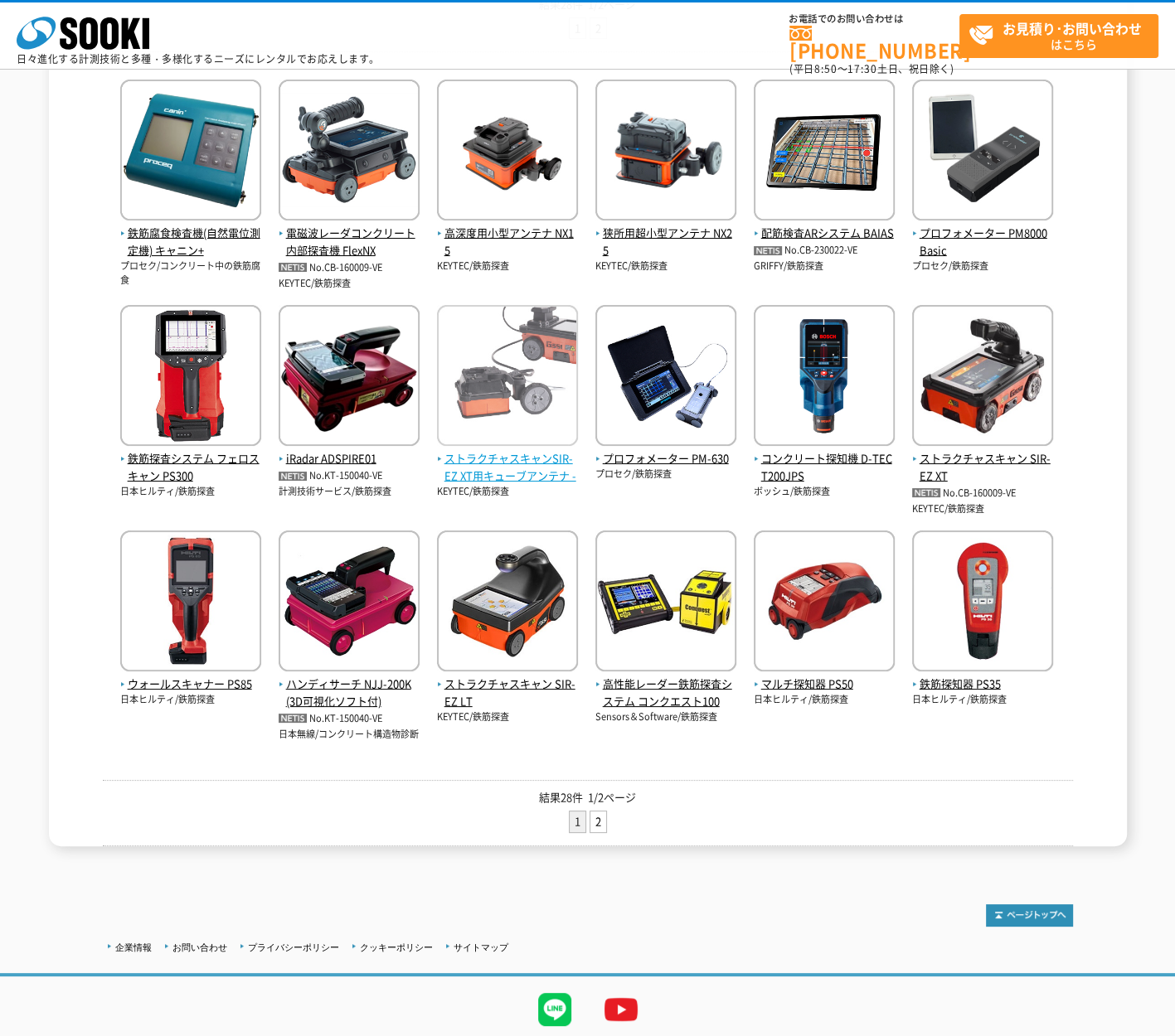
scroll to position [377, 0]
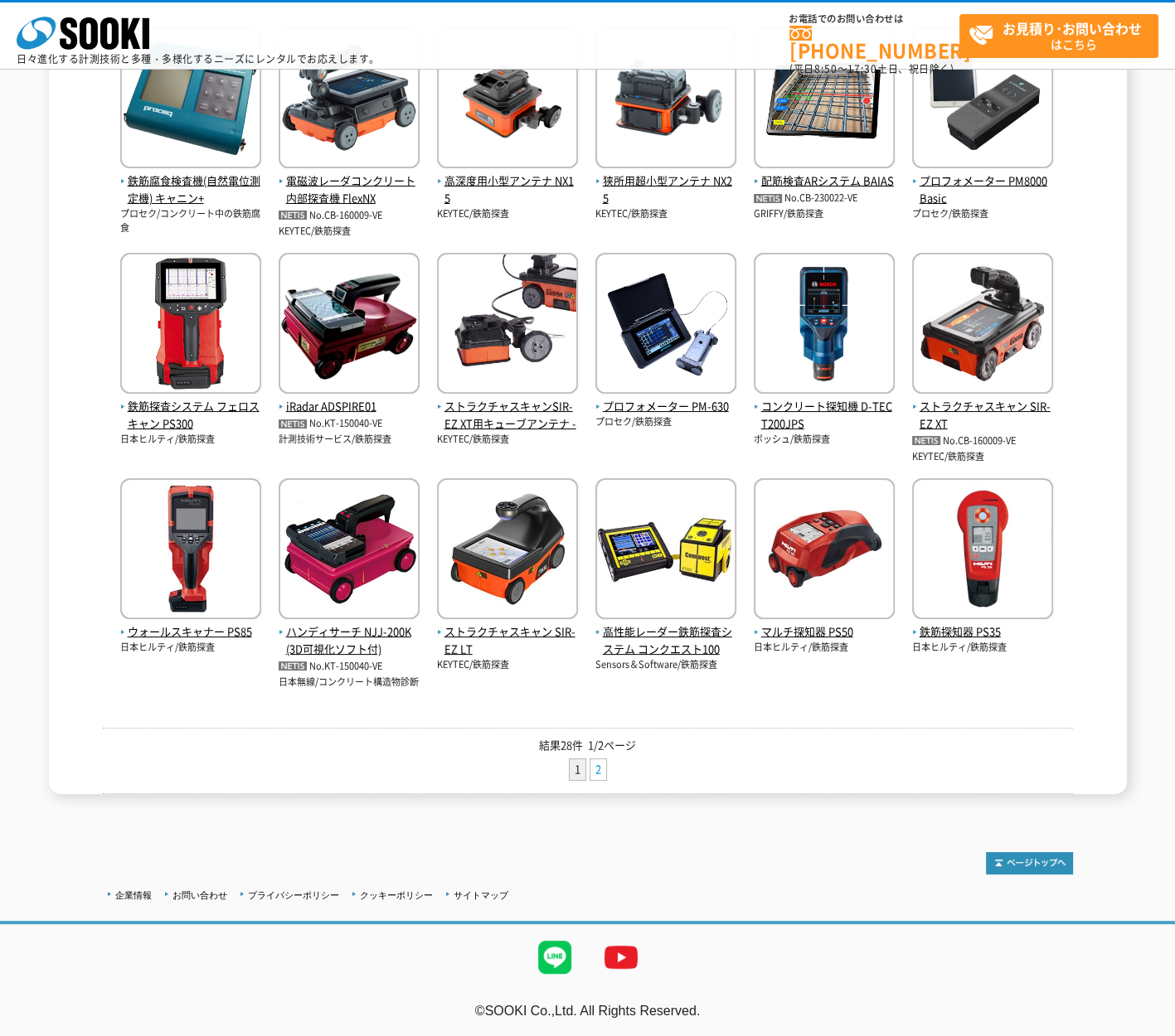
click at [598, 772] on link "2" at bounding box center [598, 769] width 16 height 21
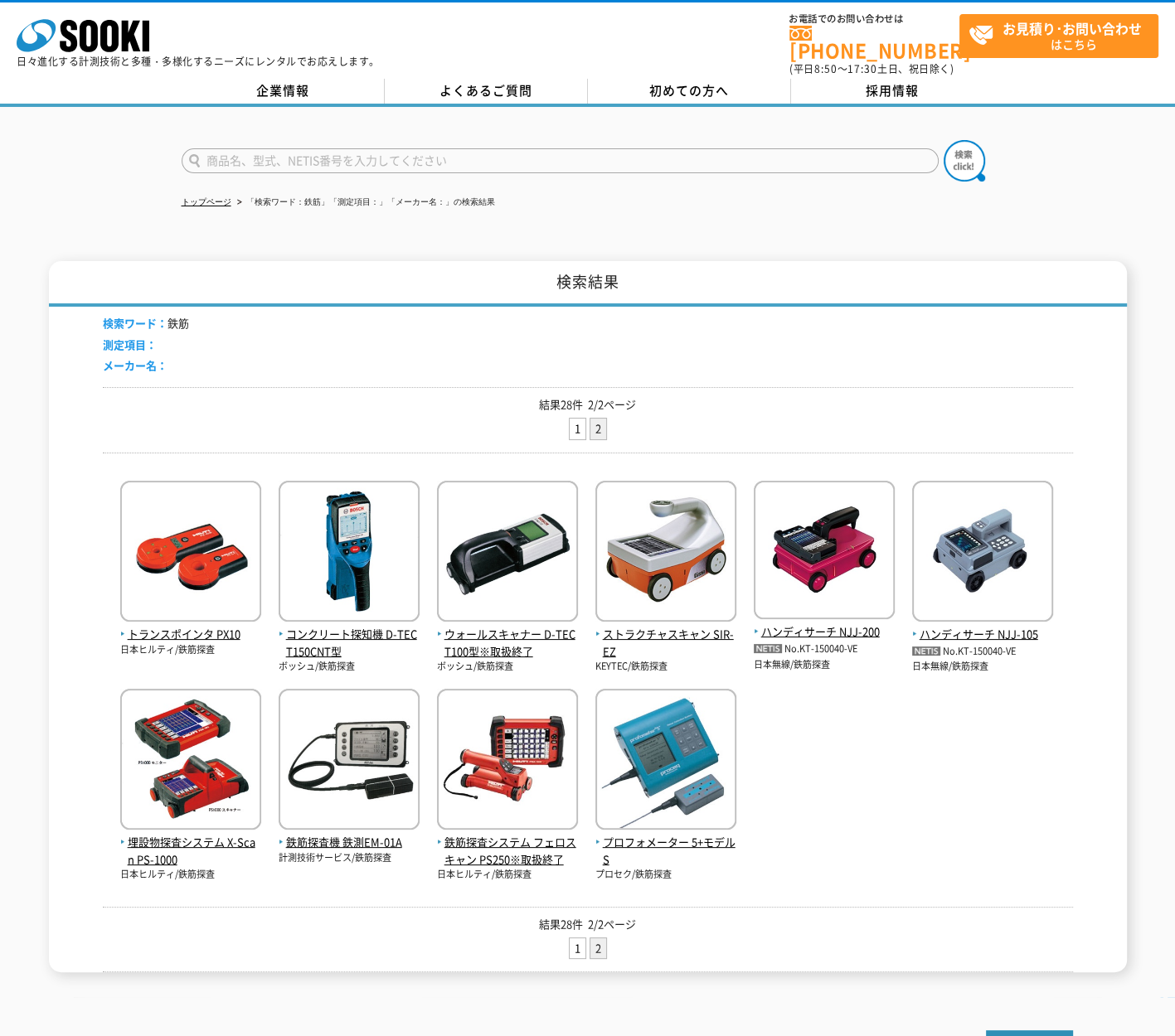
click at [278, 154] on input "text" at bounding box center [560, 160] width 757 height 25
type input "チャック"
click at [944, 140] on button at bounding box center [964, 160] width 41 height 41
